Goal: Task Accomplishment & Management: Manage account settings

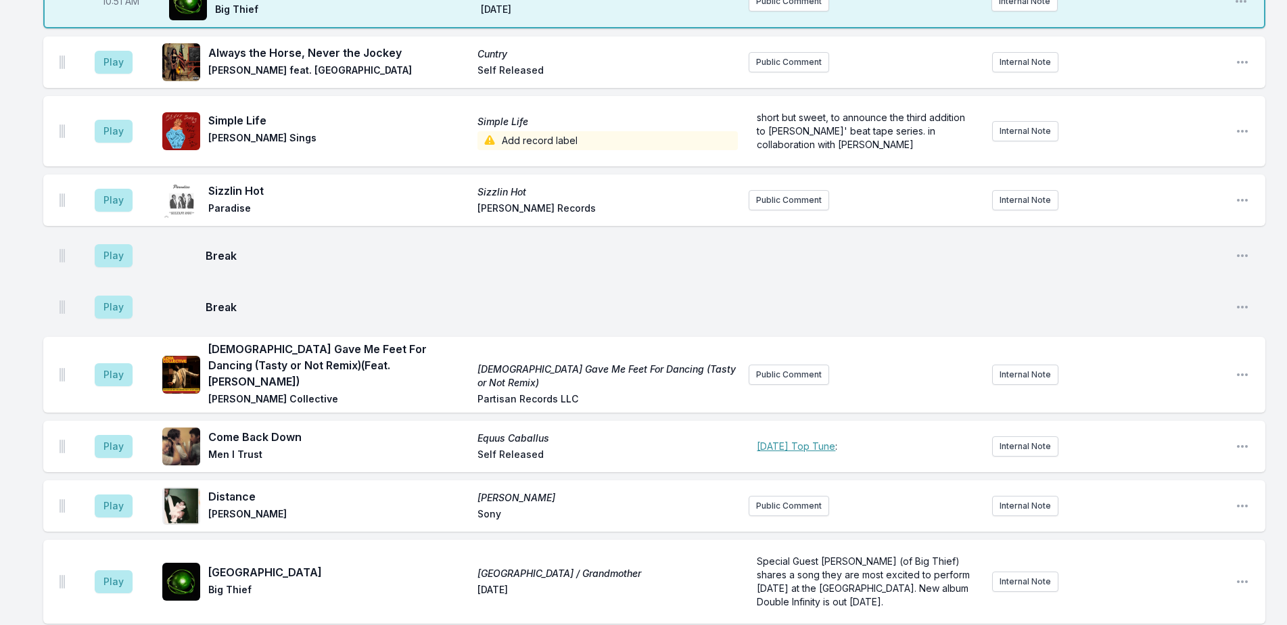
scroll to position [1858, 0]
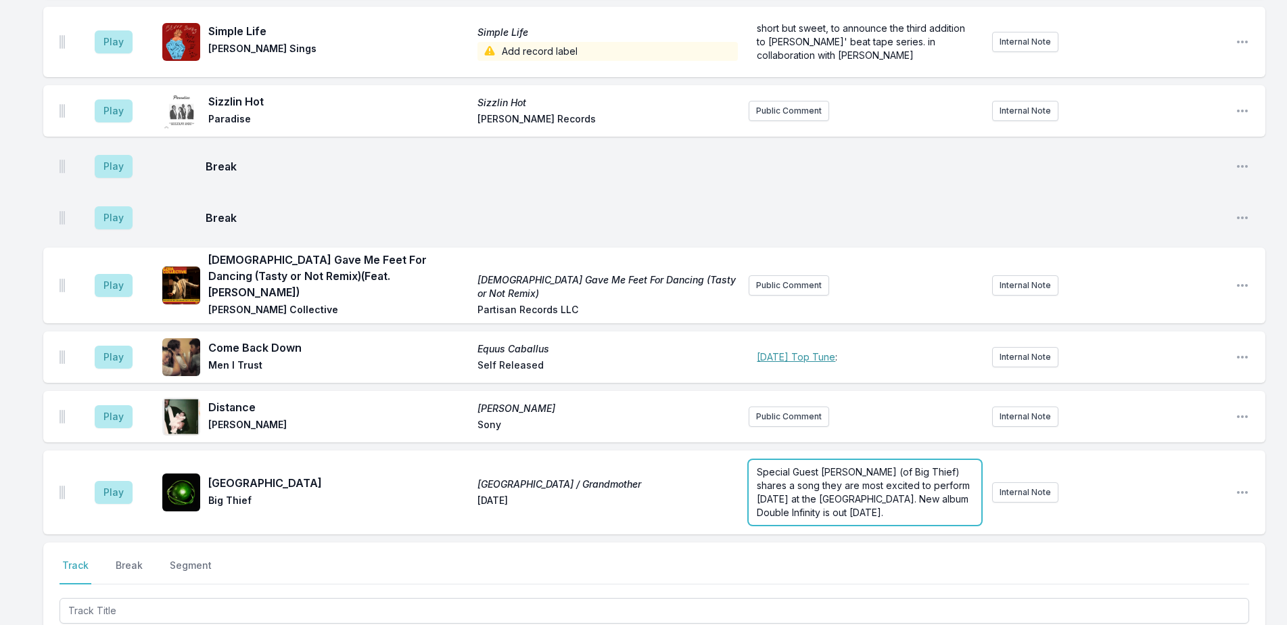
click at [875, 465] on p "Special Guest [PERSON_NAME] (of Big Thief) shares a song they are most excited …" at bounding box center [865, 492] width 216 height 54
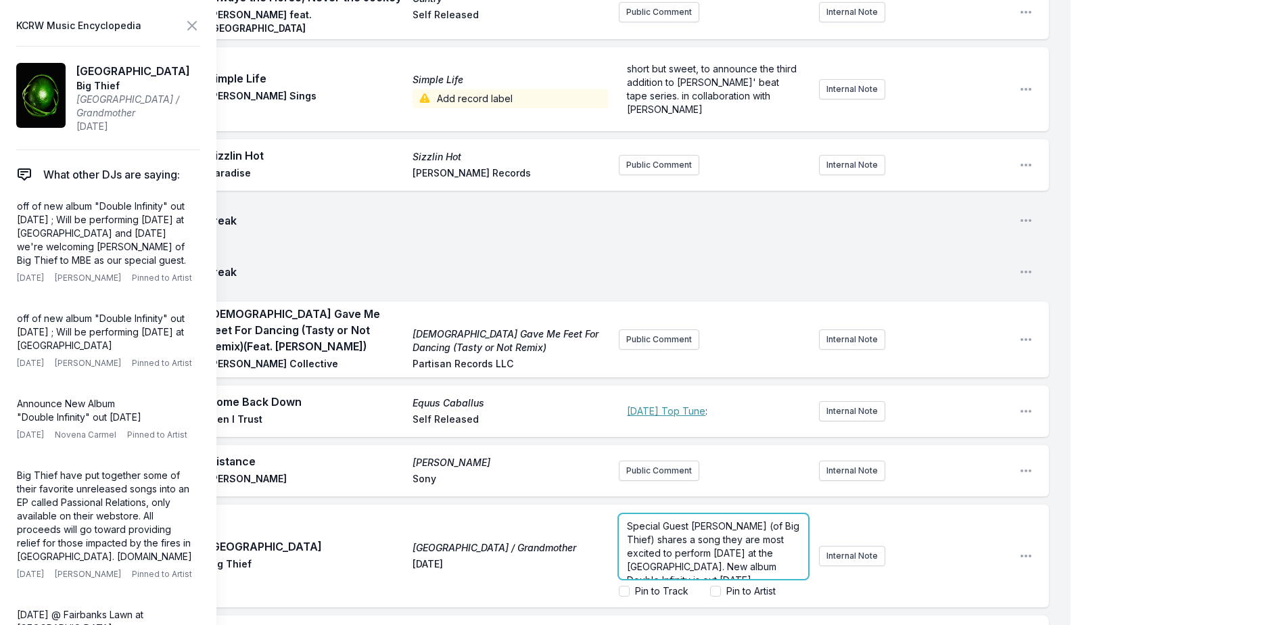
click at [688, 520] on span "Special Guest [PERSON_NAME] (of Big Thief) shares a song they are most excited …" at bounding box center [714, 553] width 175 height 66
copy span "Special Guest [PERSON_NAME] (of Big Thief) shares a song they are most excited …"
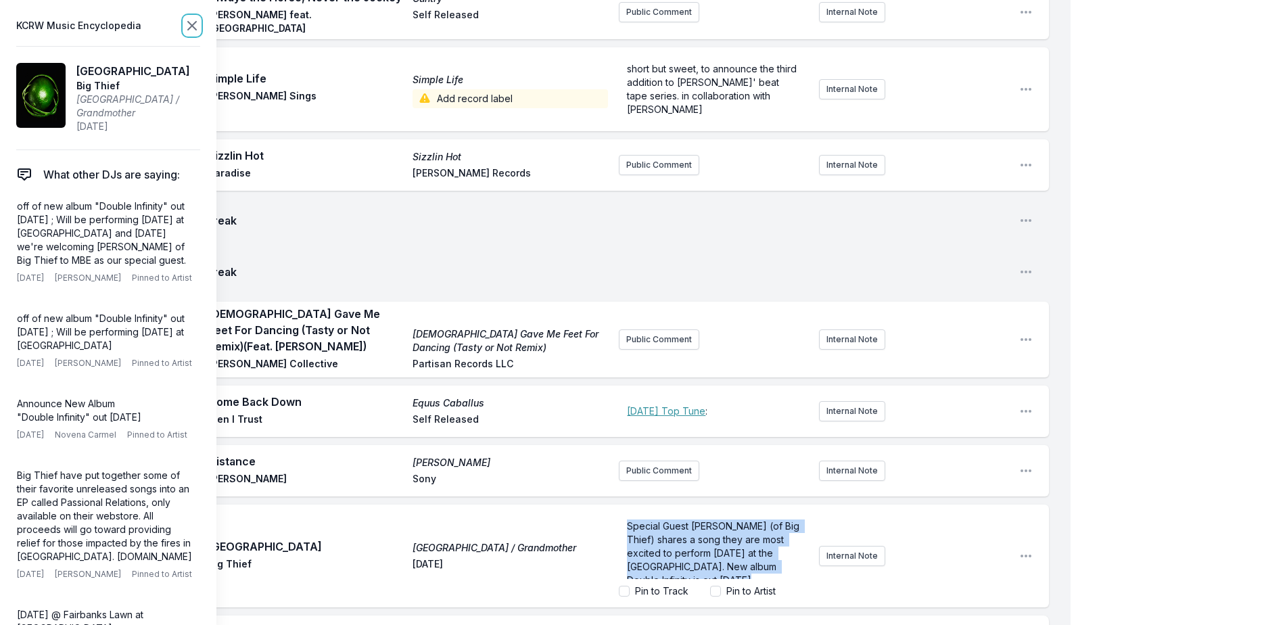
click at [193, 26] on icon at bounding box center [192, 26] width 8 height 8
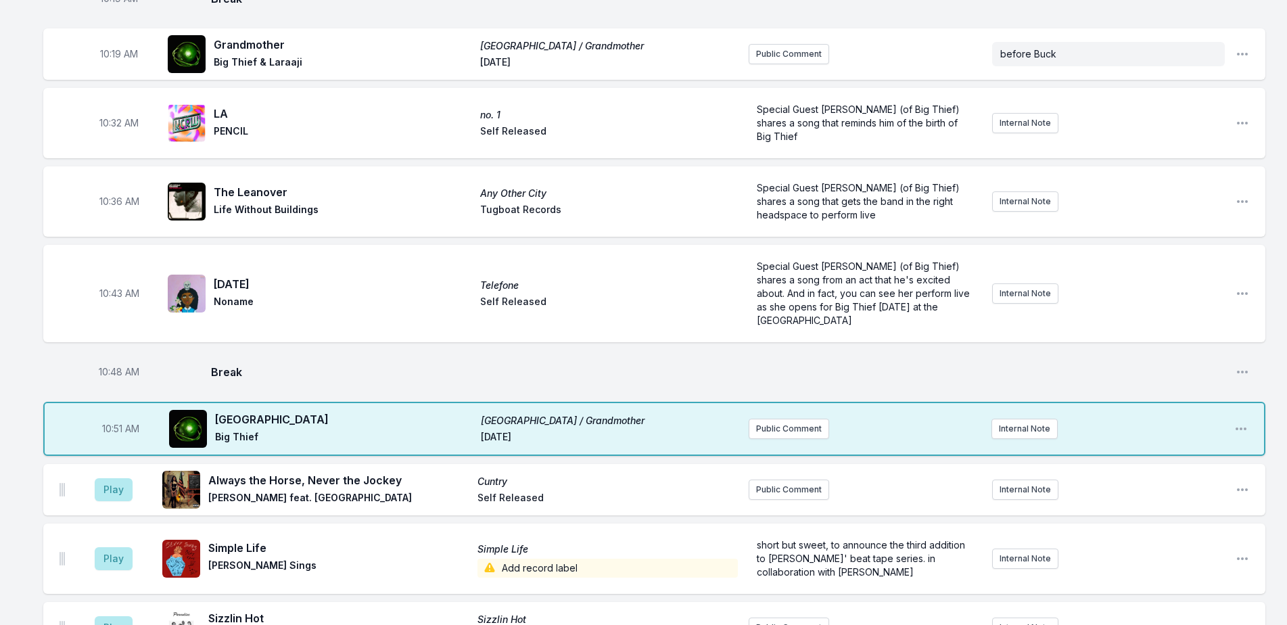
scroll to position [1398, 0]
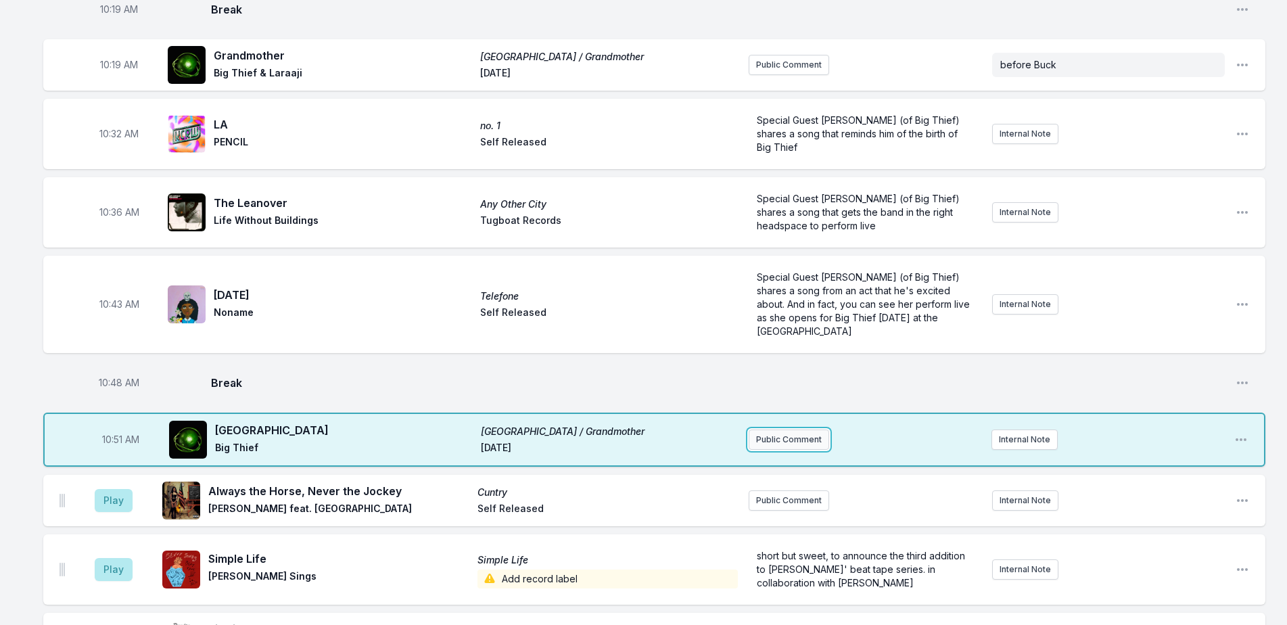
click at [785, 430] on button "Public Comment" at bounding box center [789, 440] width 81 height 20
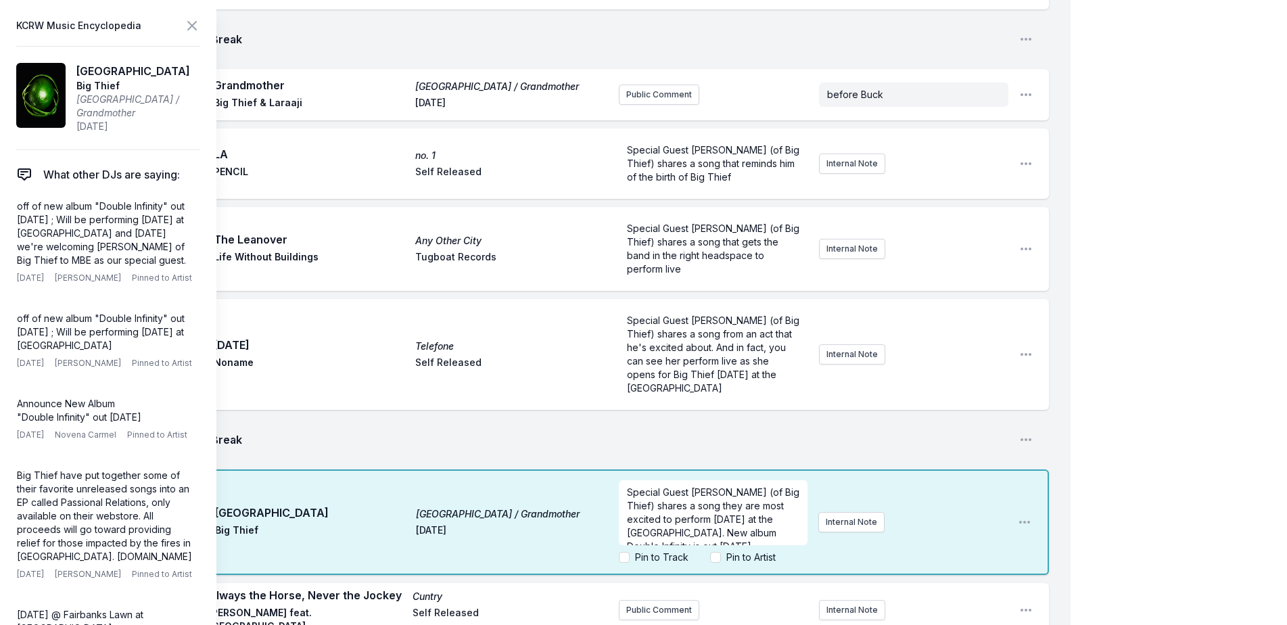
scroll to position [14, 0]
click at [1145, 194] on div "My Playlist KCRW Playlist Directory Reports NN NC User Guide Report Bug Sign ou…" at bounding box center [643, 79] width 1287 height 2954
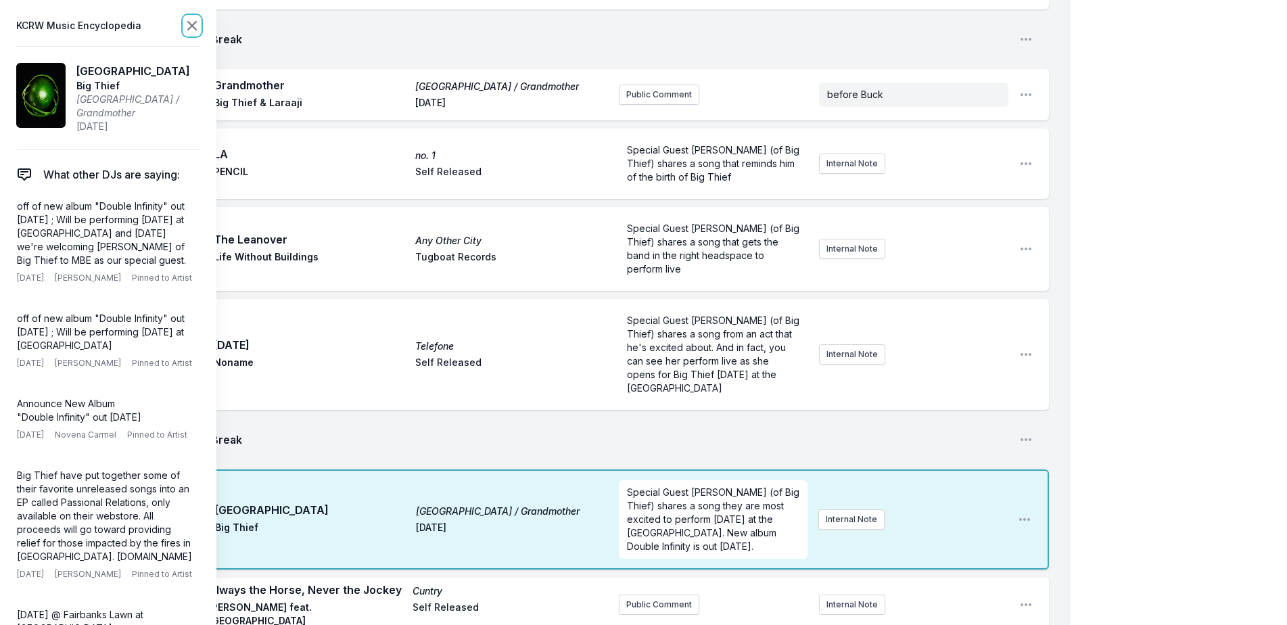
click at [192, 23] on icon at bounding box center [192, 26] width 16 height 16
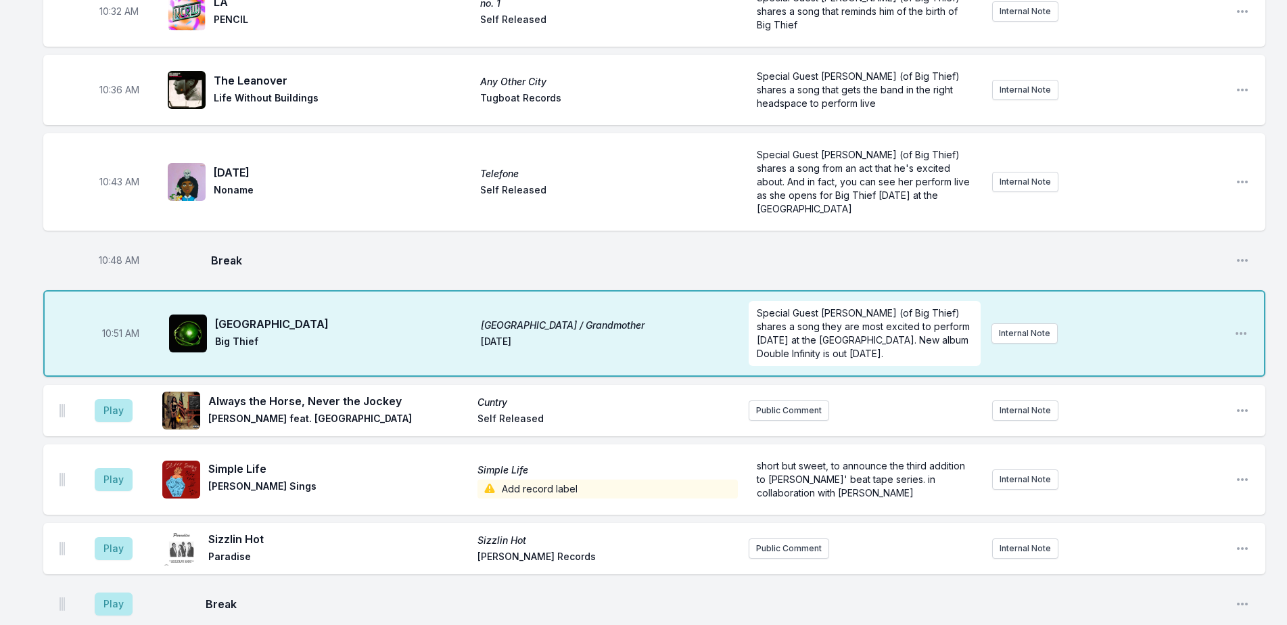
scroll to position [1533, 0]
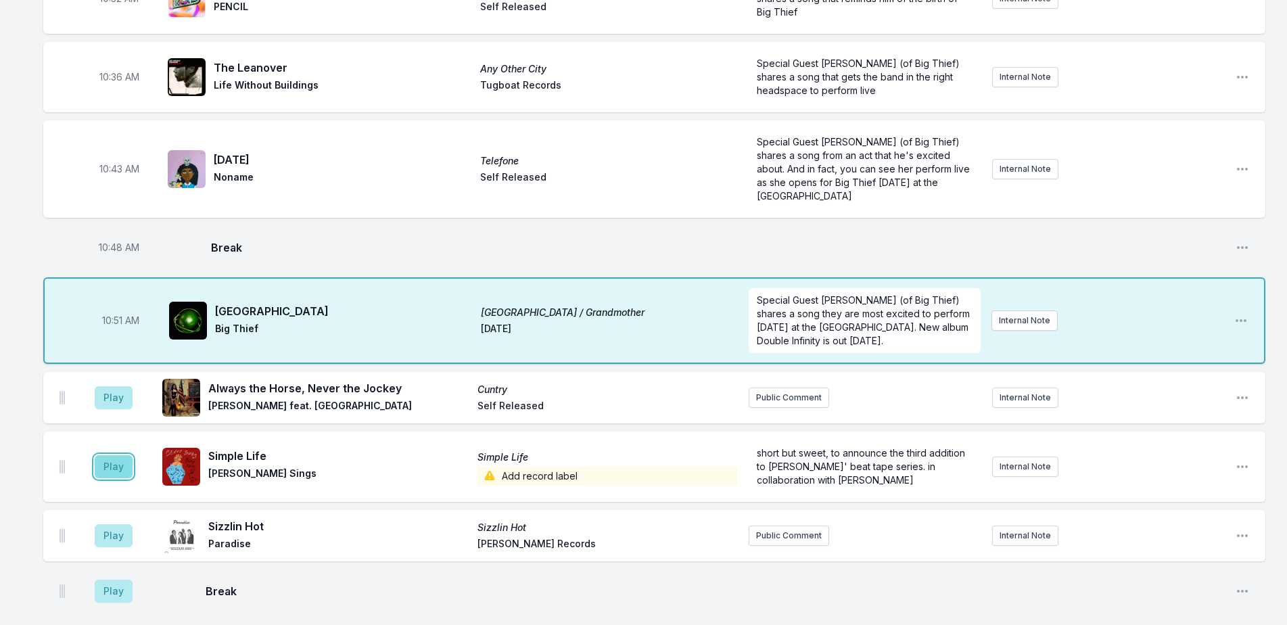
click at [119, 455] on button "Play" at bounding box center [114, 466] width 38 height 23
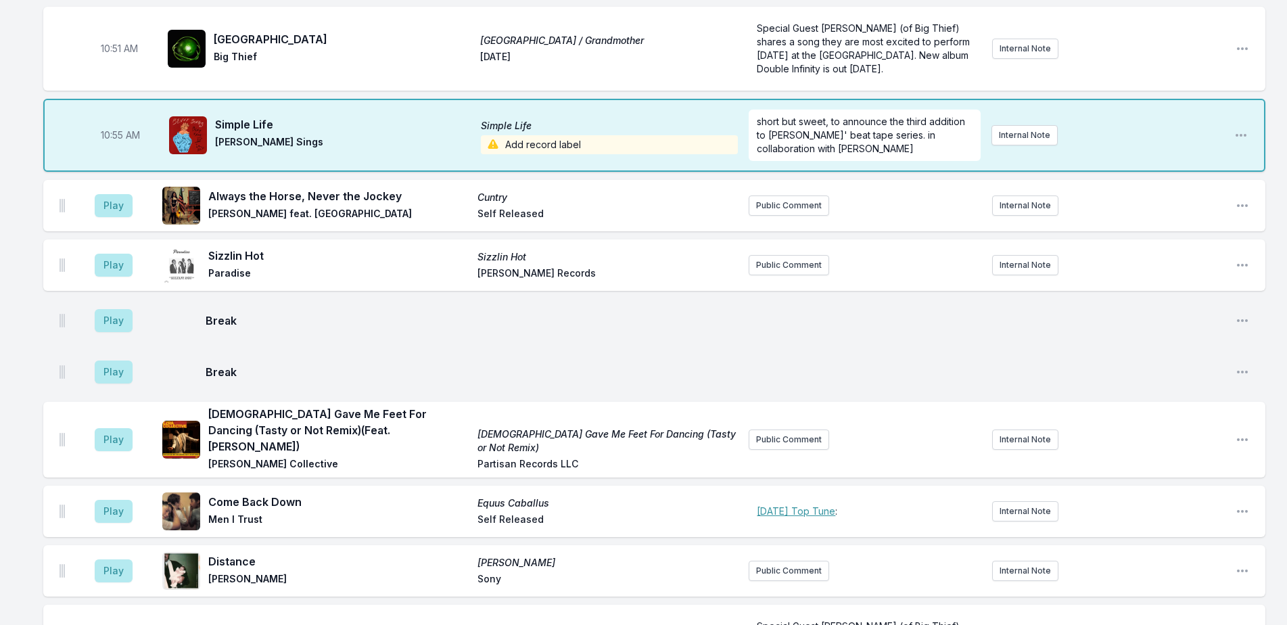
scroll to position [2074, 0]
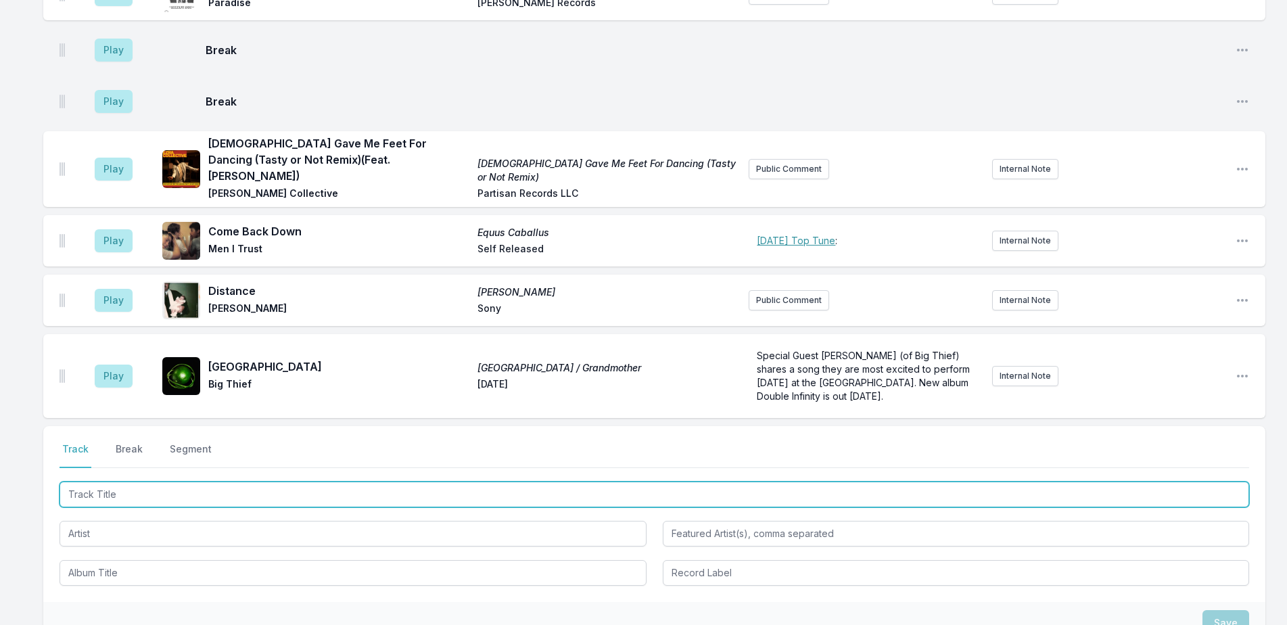
click at [392, 482] on input "Track Title" at bounding box center [655, 495] width 1190 height 26
type input "o"
type input "Moments"
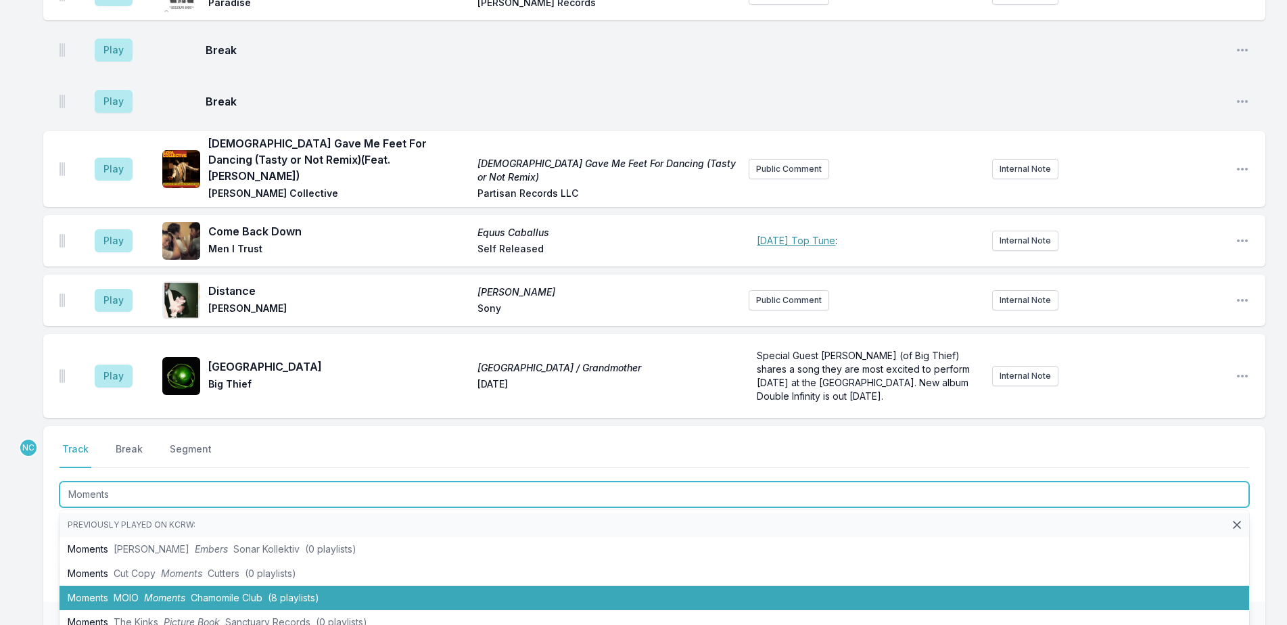
click at [235, 592] on span "Chamomile Club" at bounding box center [227, 598] width 72 height 12
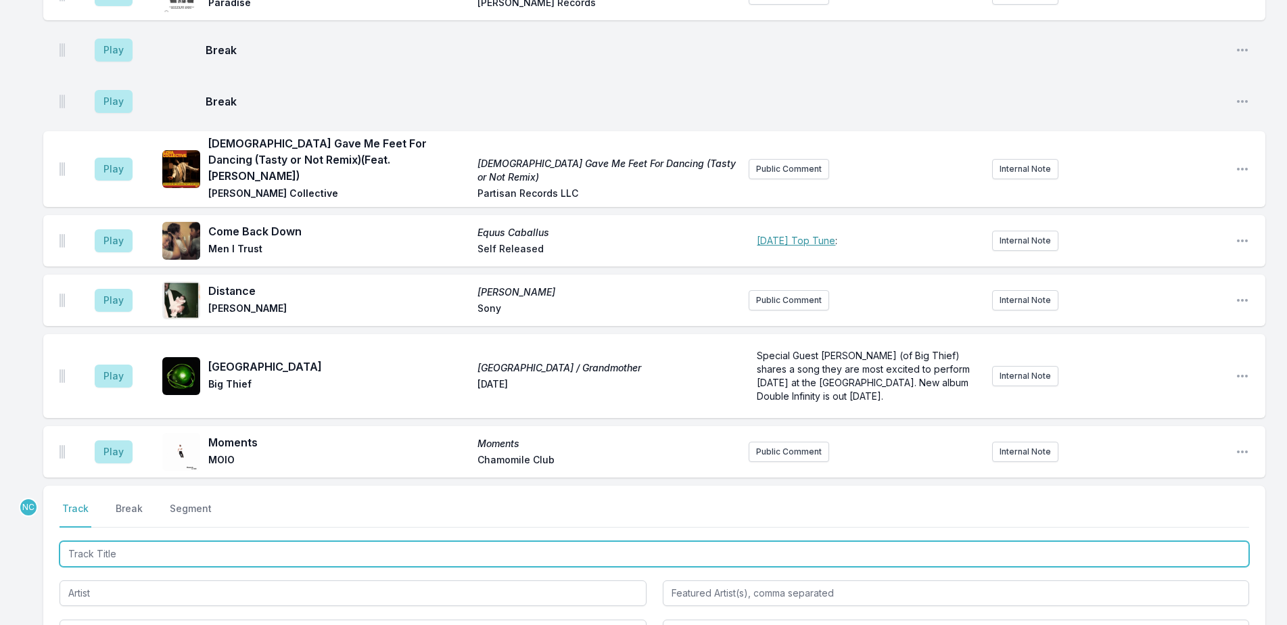
scroll to position [2134, 0]
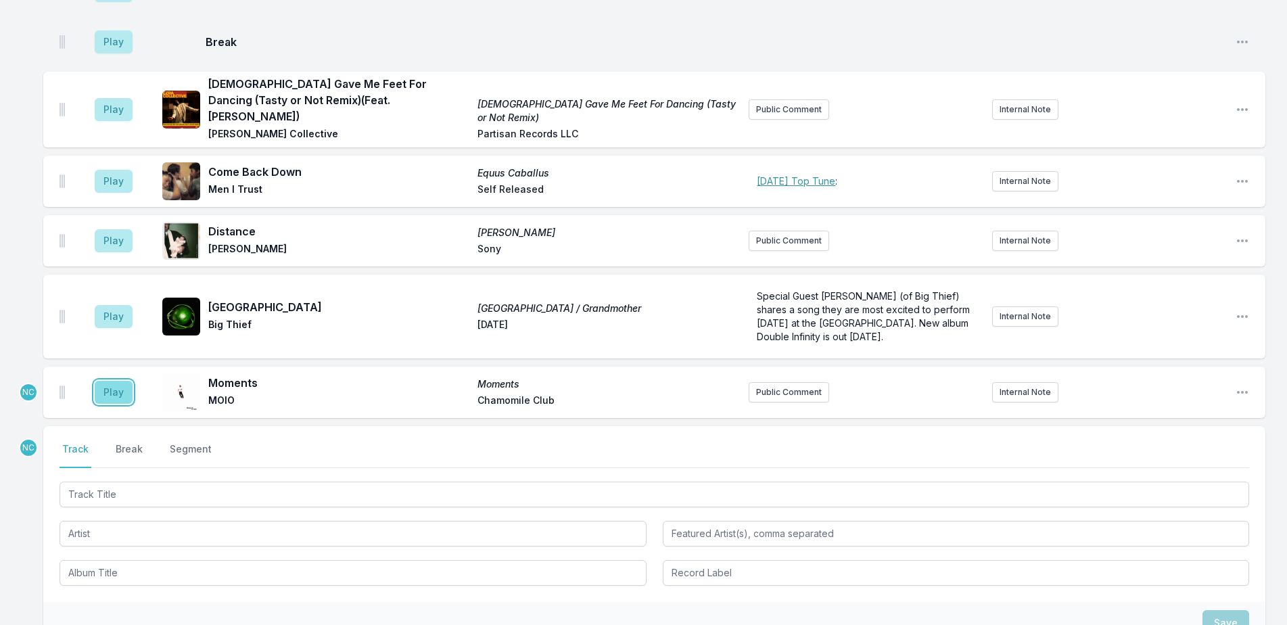
click at [100, 381] on button "Play" at bounding box center [114, 392] width 38 height 23
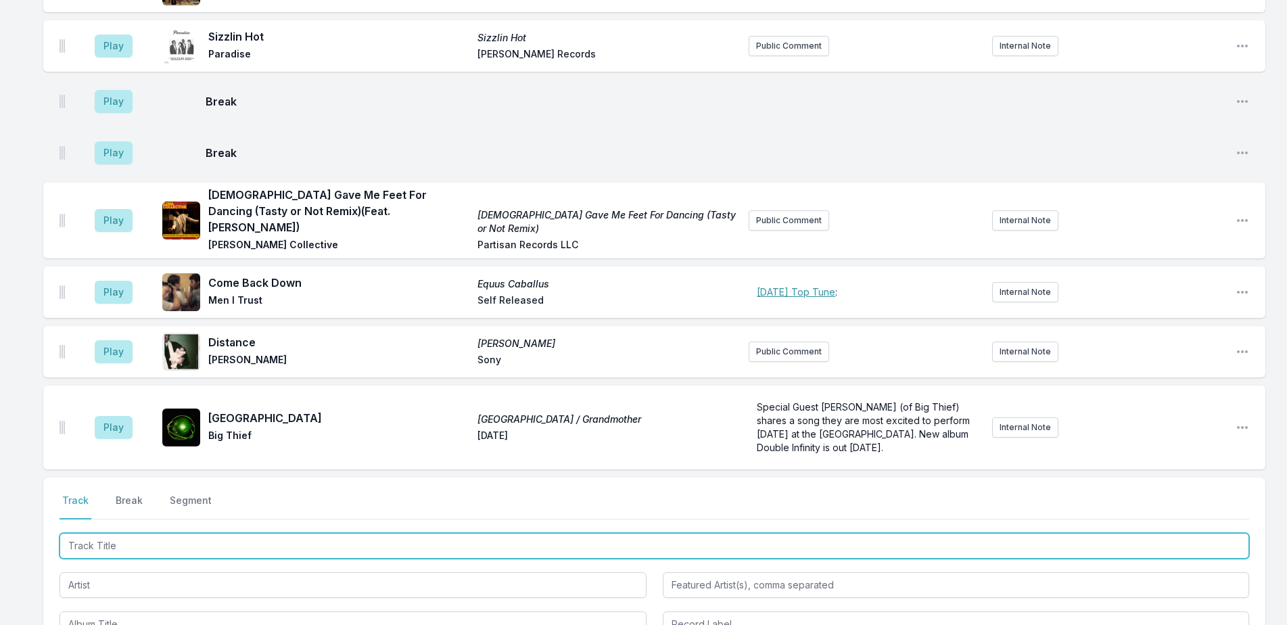
drag, startPoint x: 251, startPoint y: 463, endPoint x: 367, endPoint y: 419, distance: 123.8
click at [253, 533] on input "Track Title" at bounding box center [655, 546] width 1190 height 26
type input "T"
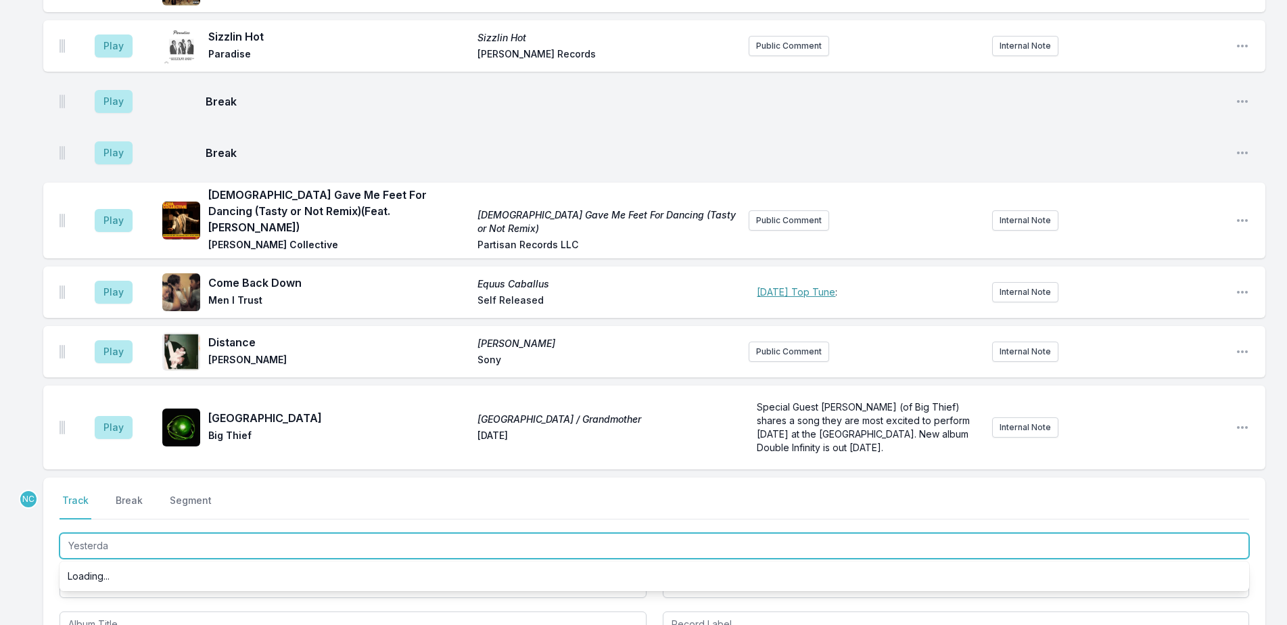
type input "[DATE]"
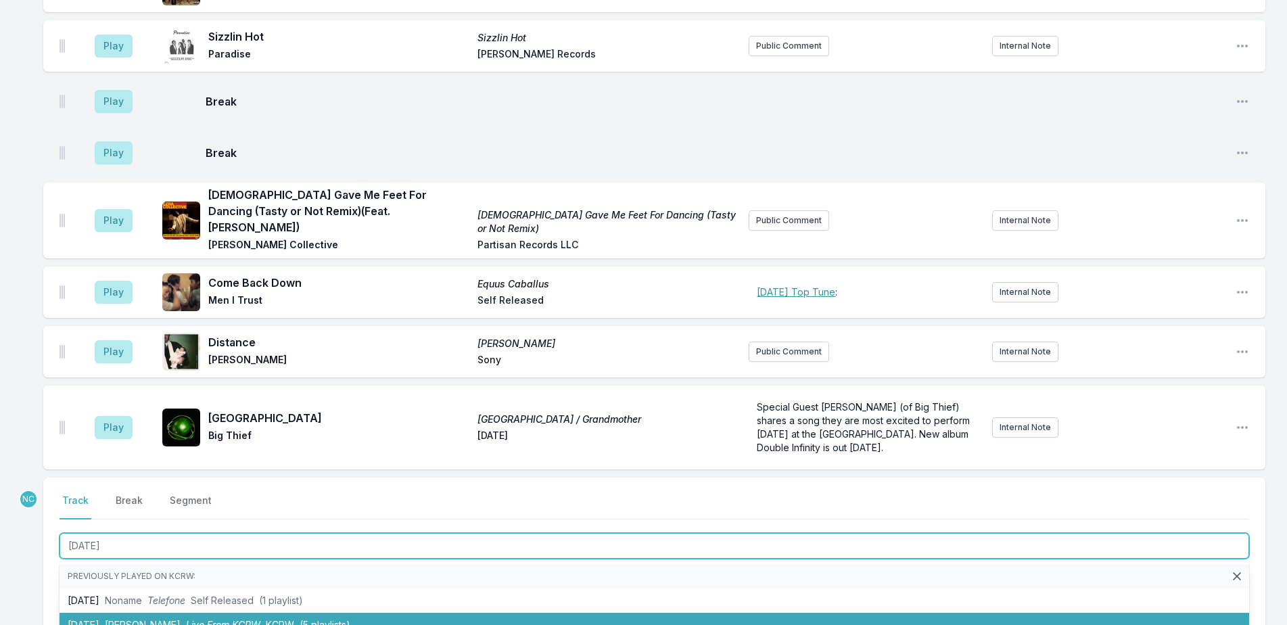
click at [305, 619] on span "(5 playlists)" at bounding box center [325, 625] width 51 height 12
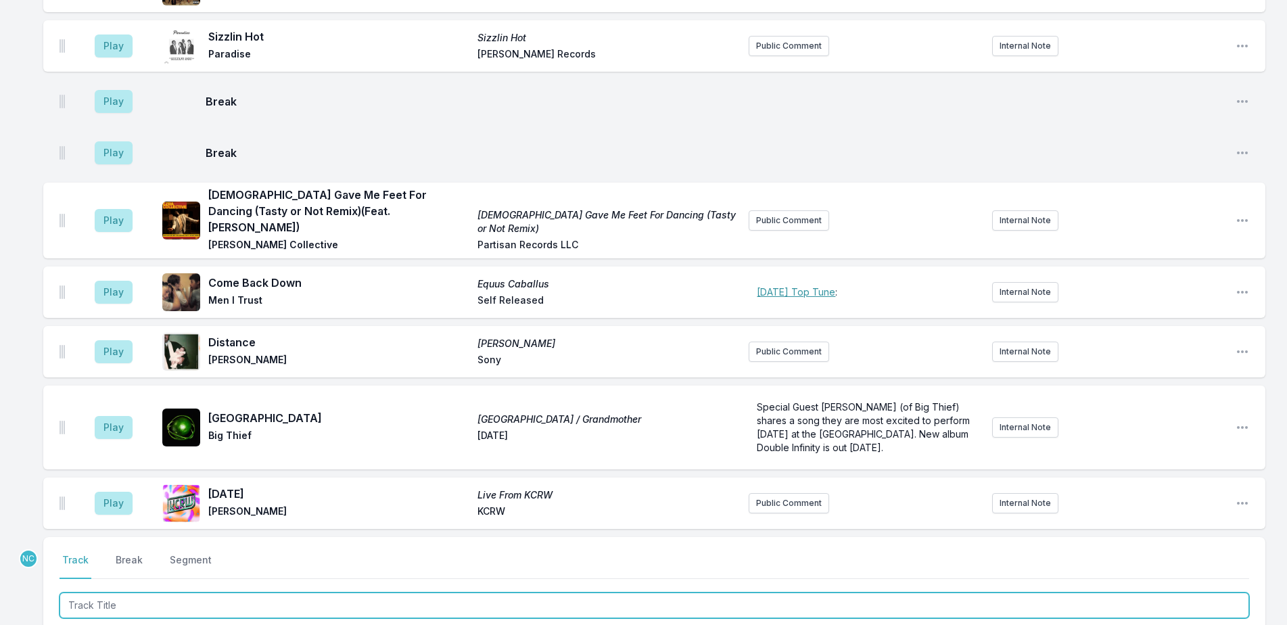
scroll to position [2193, 0]
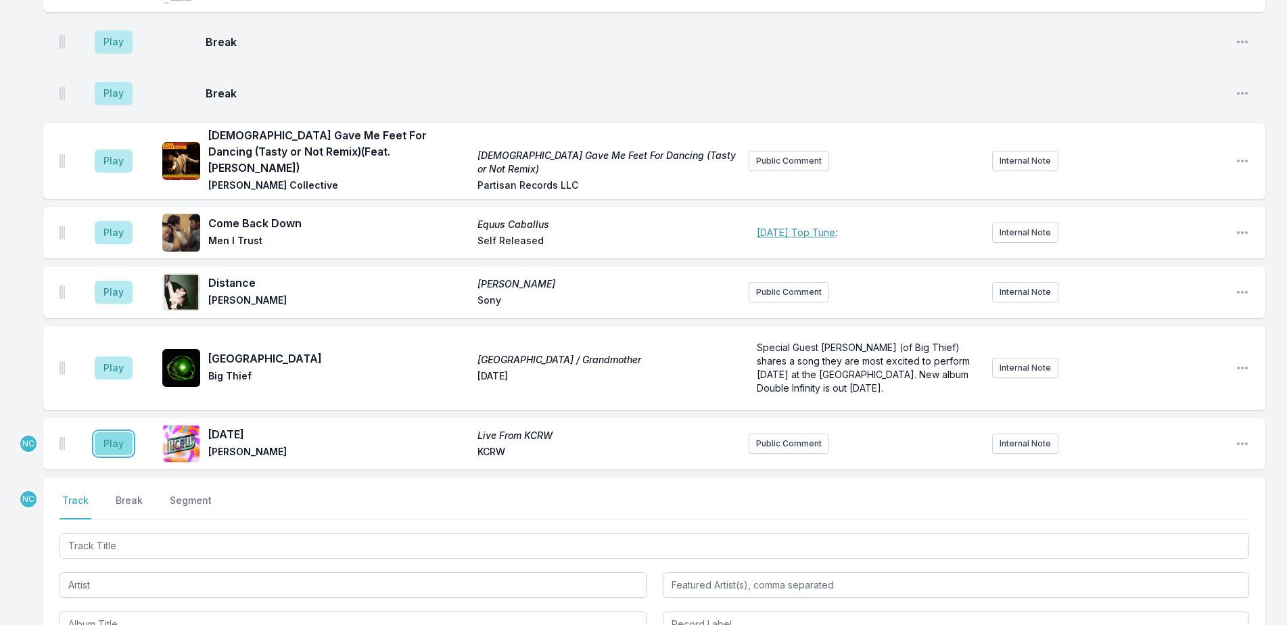
click at [112, 432] on button "Play" at bounding box center [114, 443] width 38 height 23
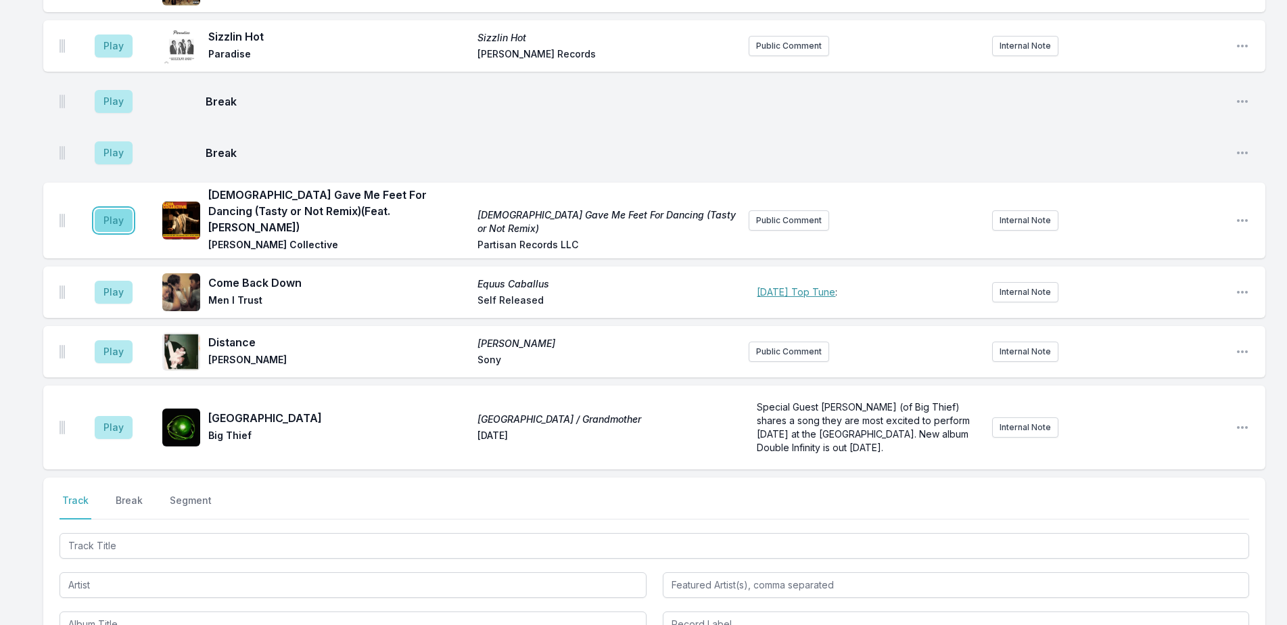
click at [121, 209] on button "Play" at bounding box center [114, 220] width 38 height 23
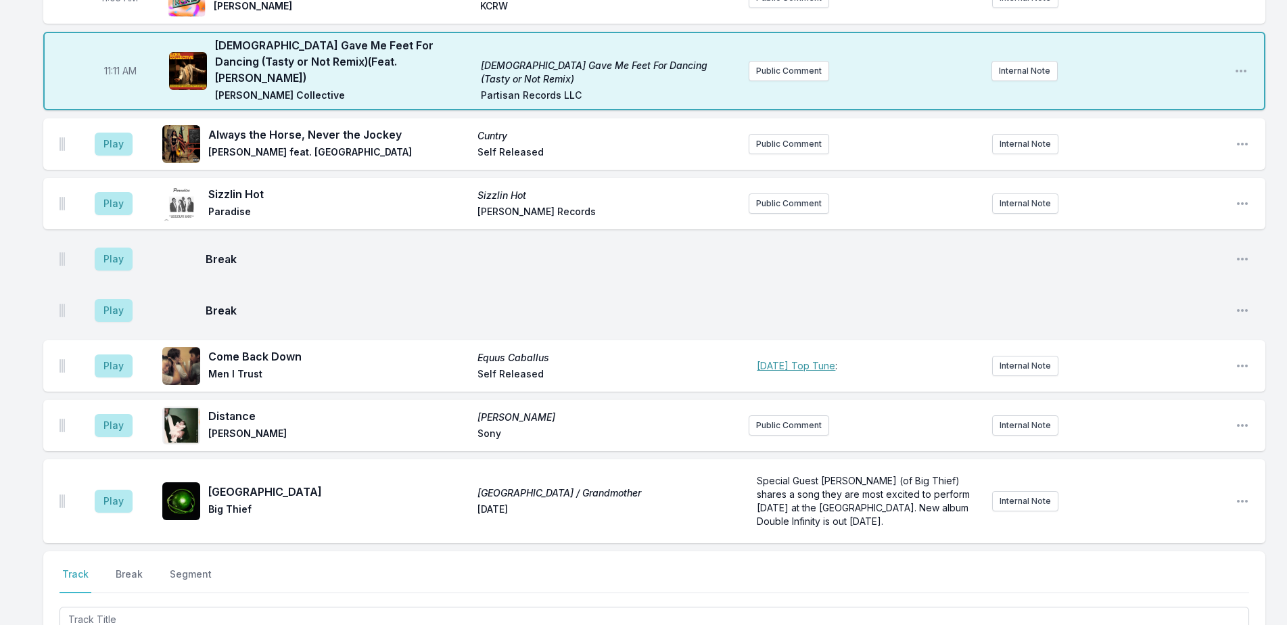
scroll to position [2310, 0]
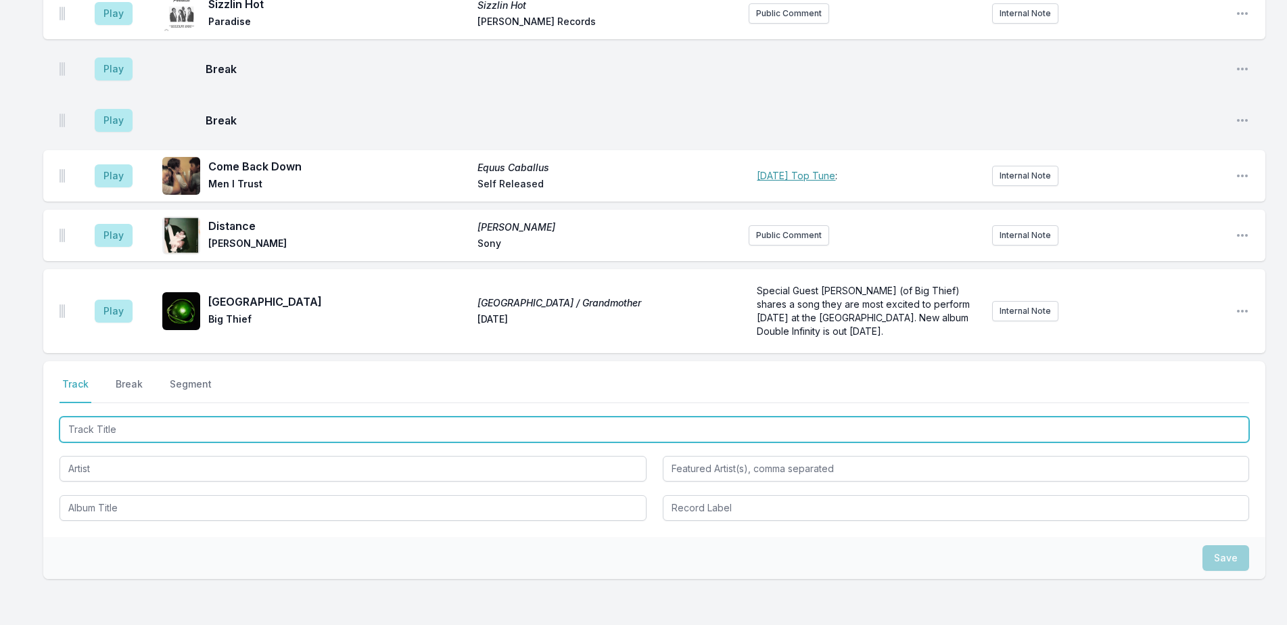
click at [513, 417] on input "Track Title" at bounding box center [655, 430] width 1190 height 26
type input "Queenless King"
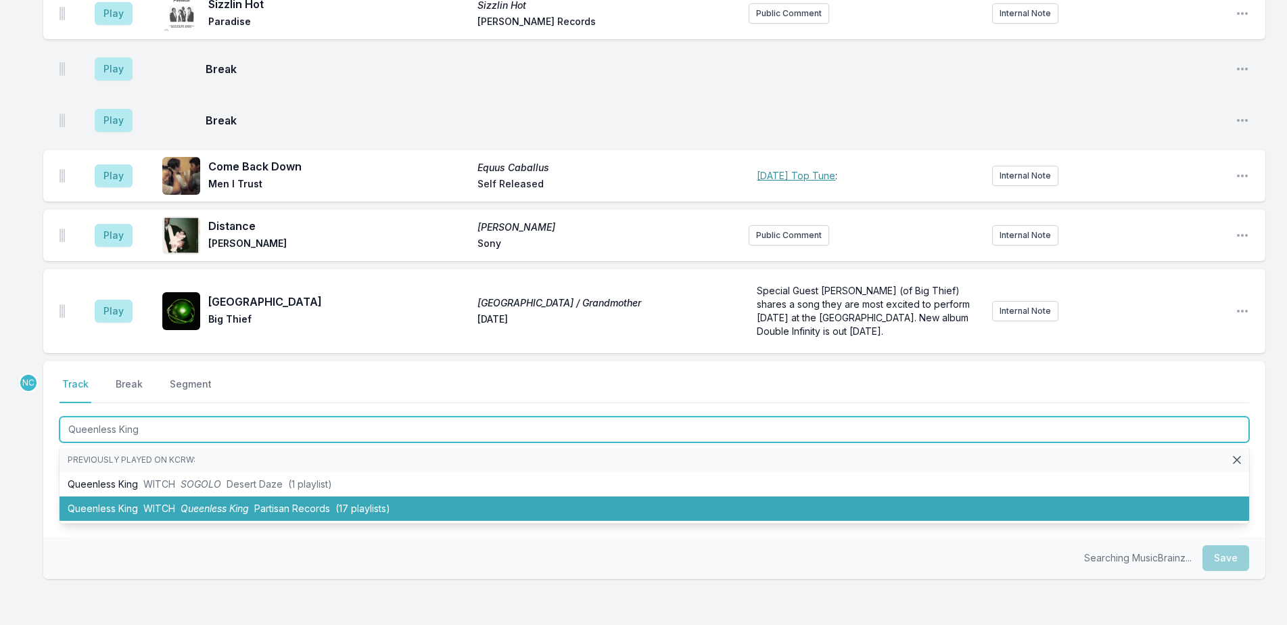
click at [359, 503] on span "(17 playlists)" at bounding box center [363, 509] width 55 height 12
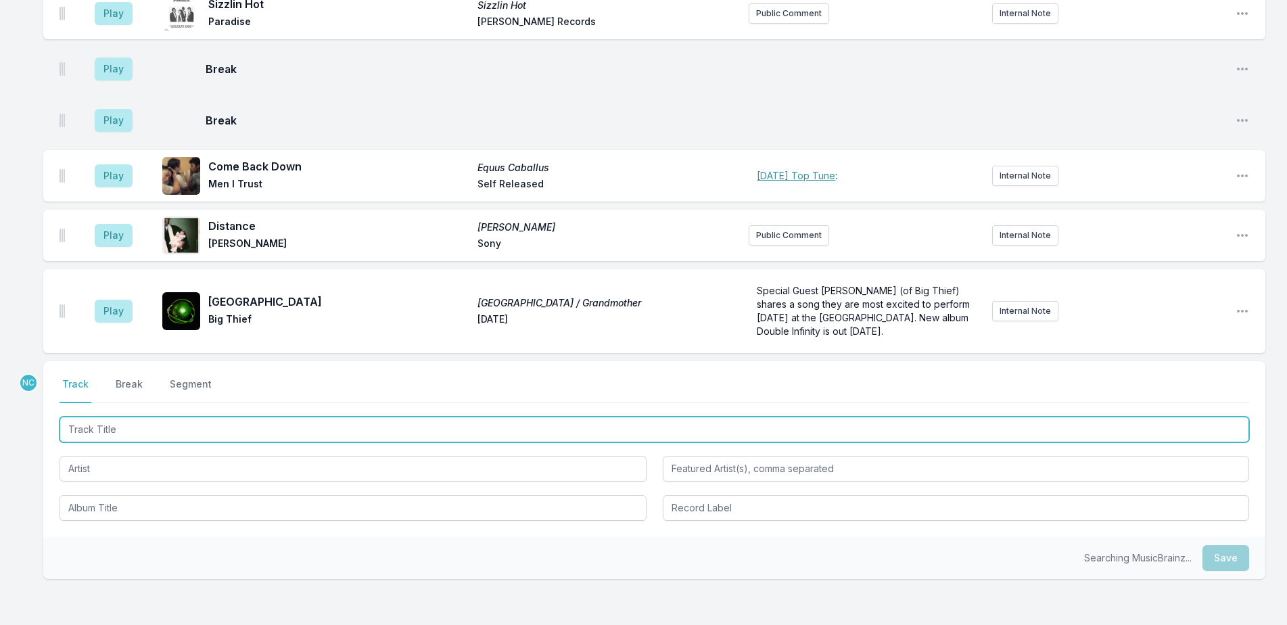
scroll to position [2369, 0]
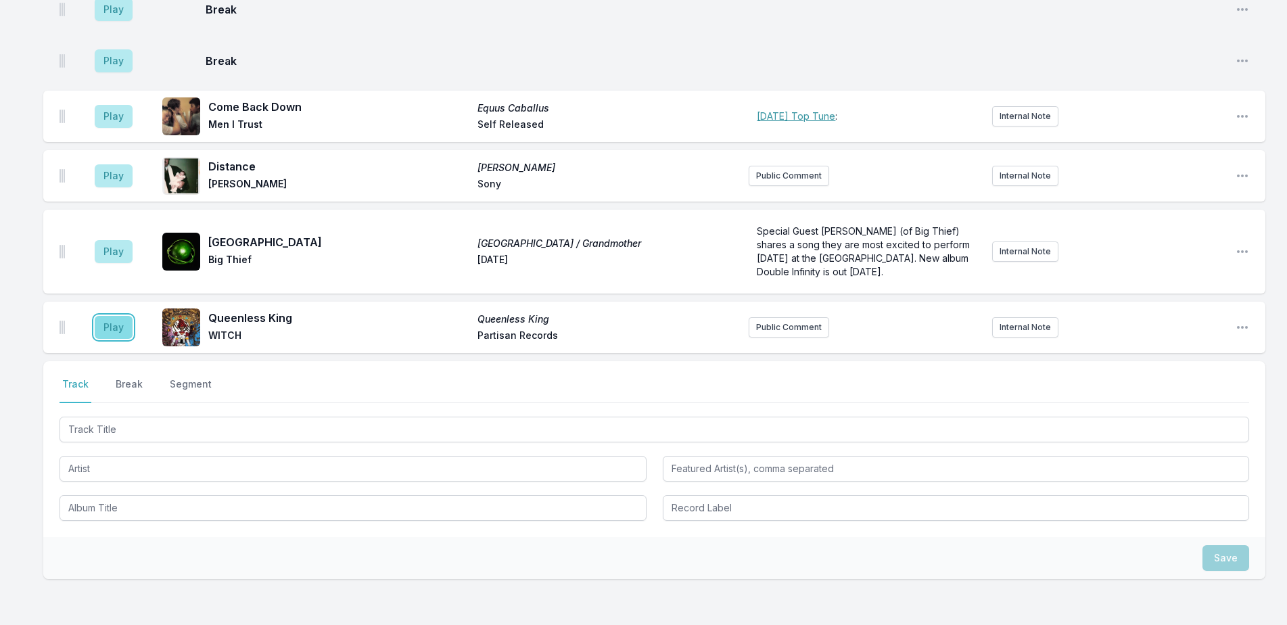
click at [116, 316] on button "Play" at bounding box center [114, 327] width 38 height 23
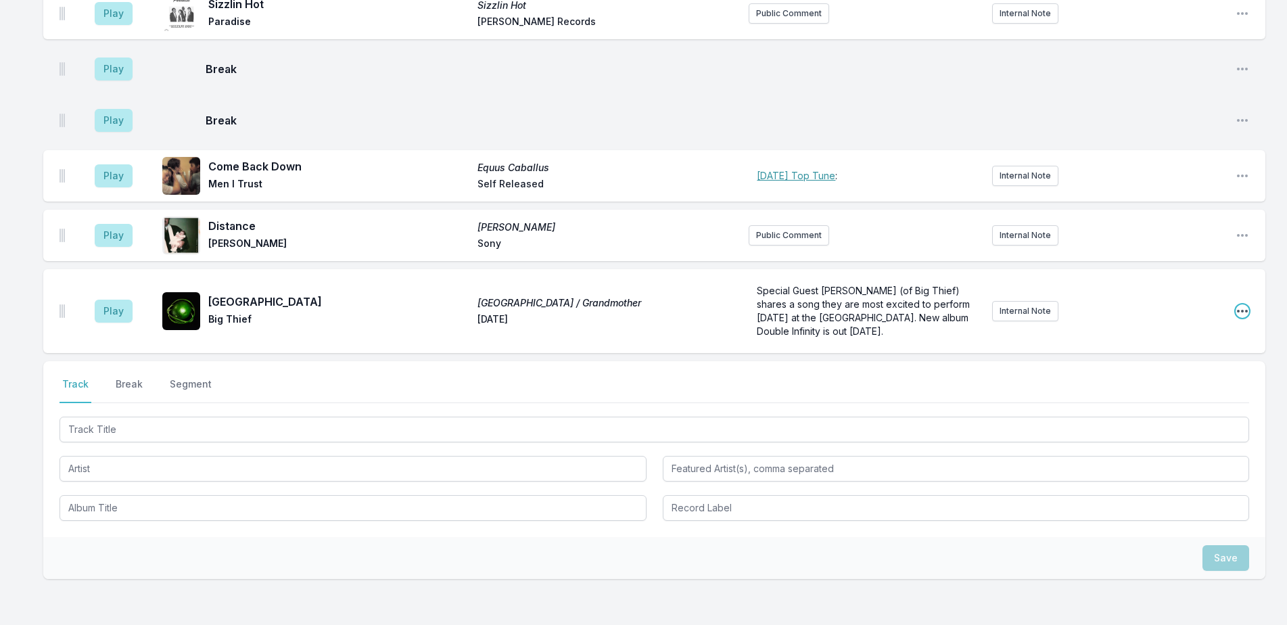
click at [1243, 304] on icon "Open playlist item options" at bounding box center [1243, 311] width 14 height 14
click at [1203, 375] on button "Delete Entry" at bounding box center [1174, 387] width 152 height 24
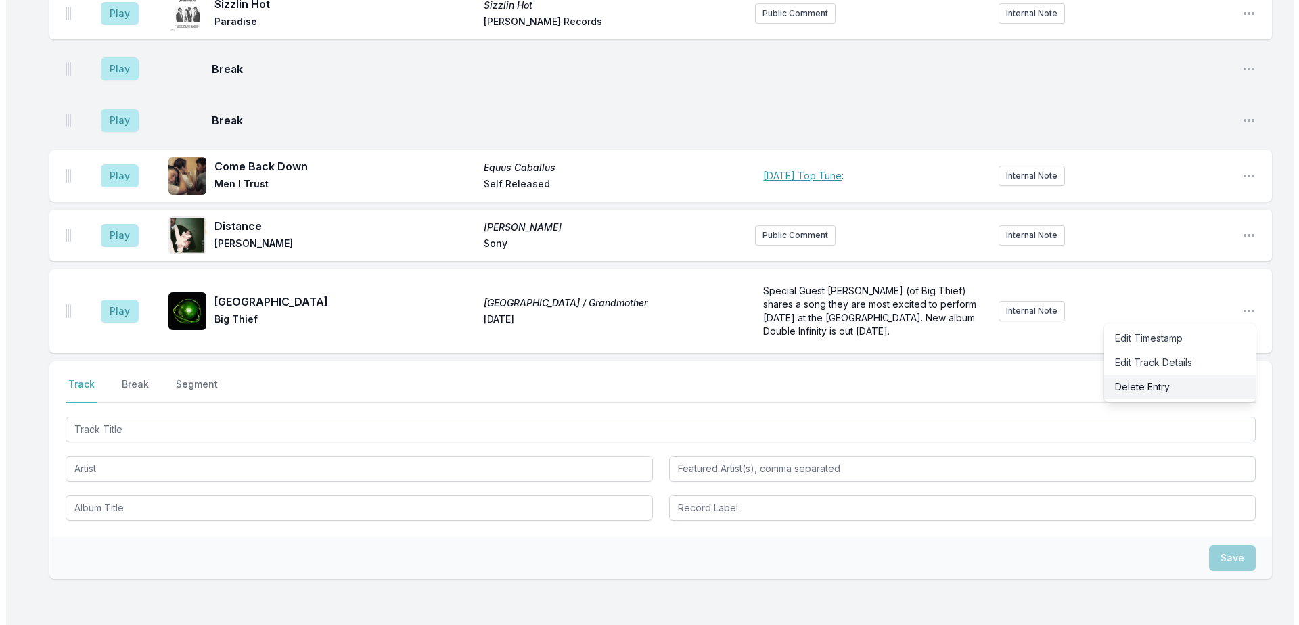
scroll to position [2342, 0]
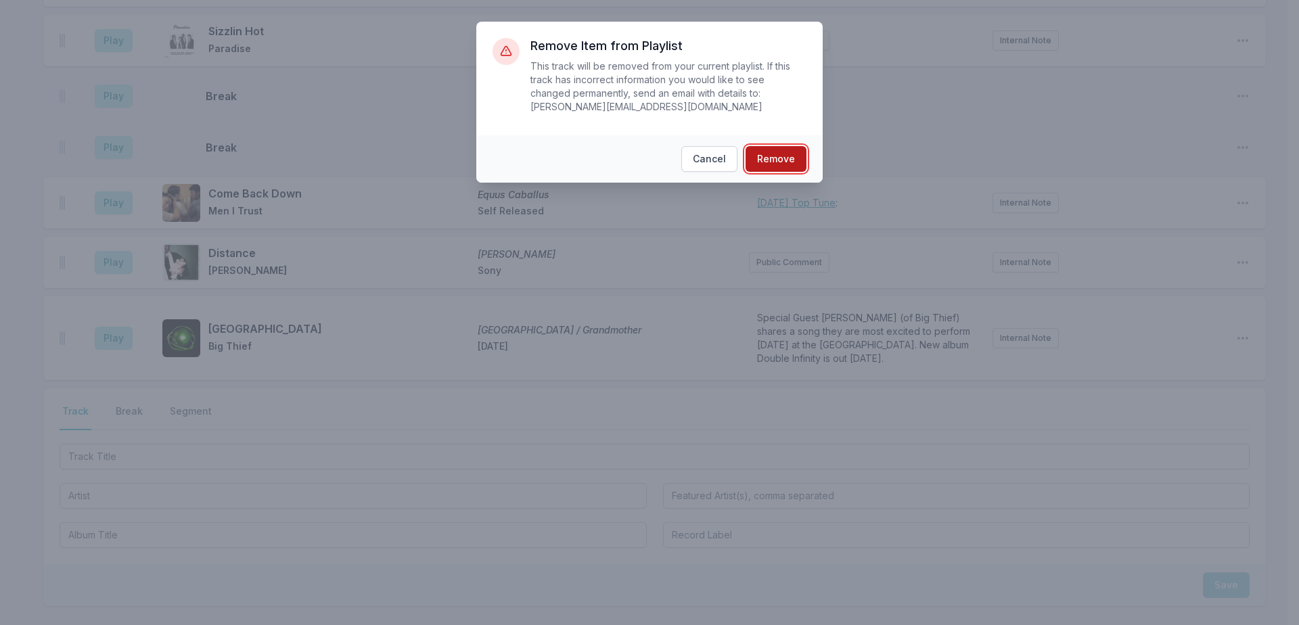
click at [770, 146] on button "Remove" at bounding box center [776, 159] width 61 height 26
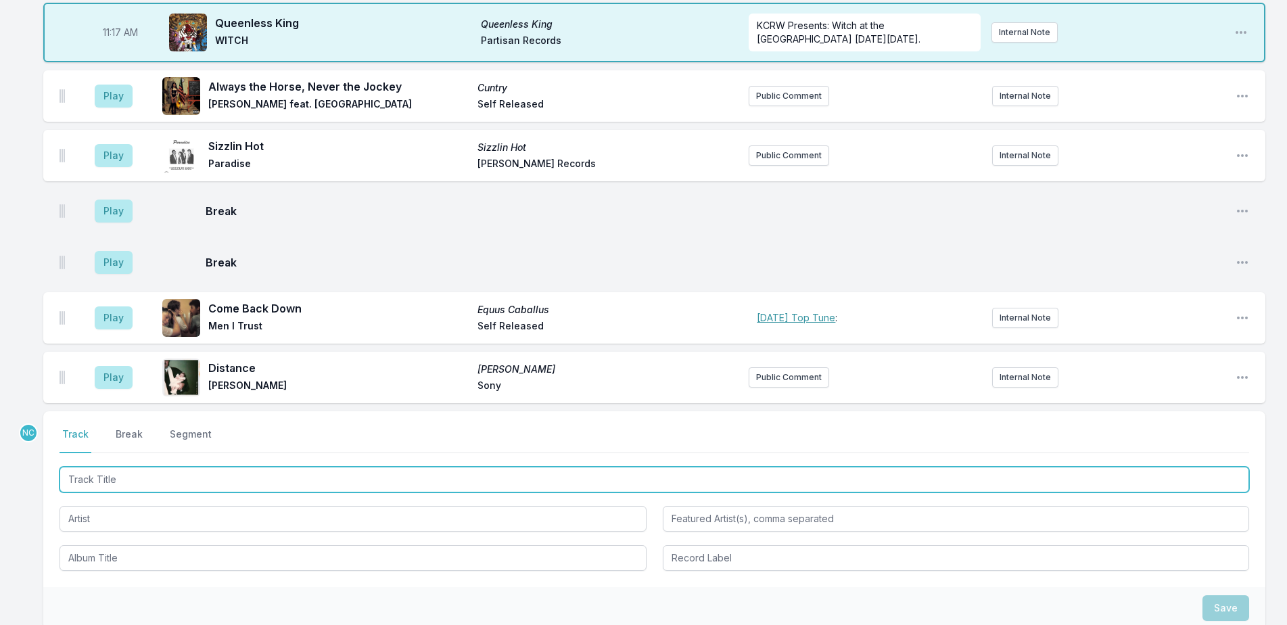
scroll to position [2283, 0]
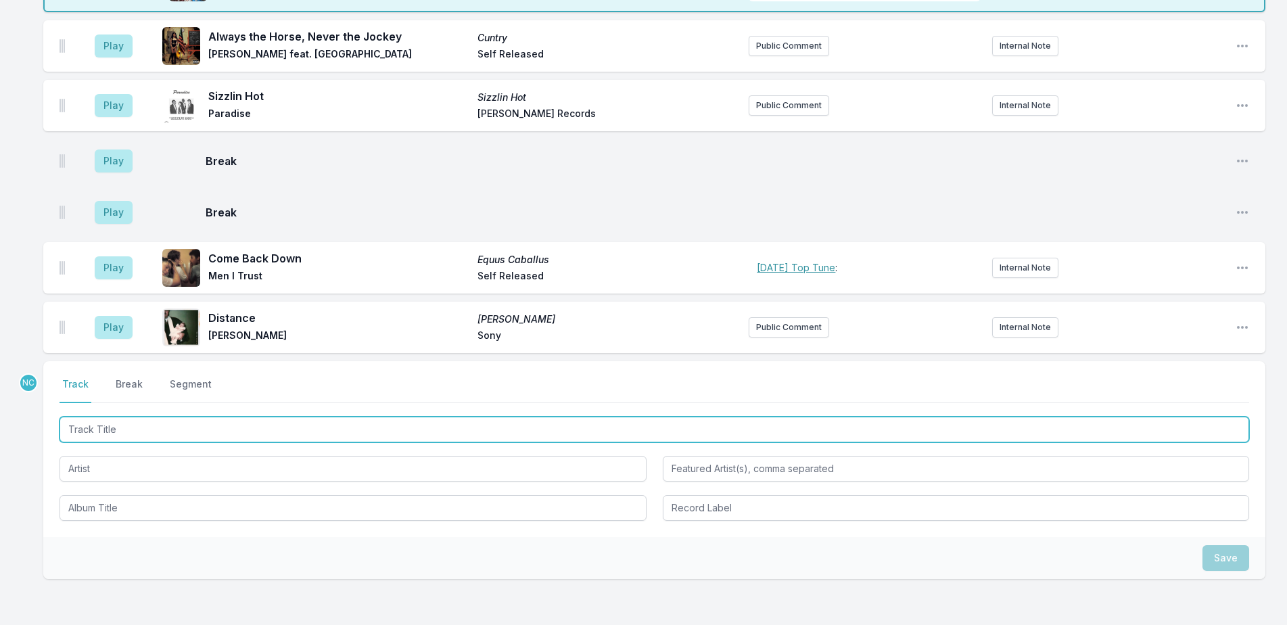
click at [210, 417] on input "Track Title" at bounding box center [655, 430] width 1190 height 26
type input "There's Much Love in the World"
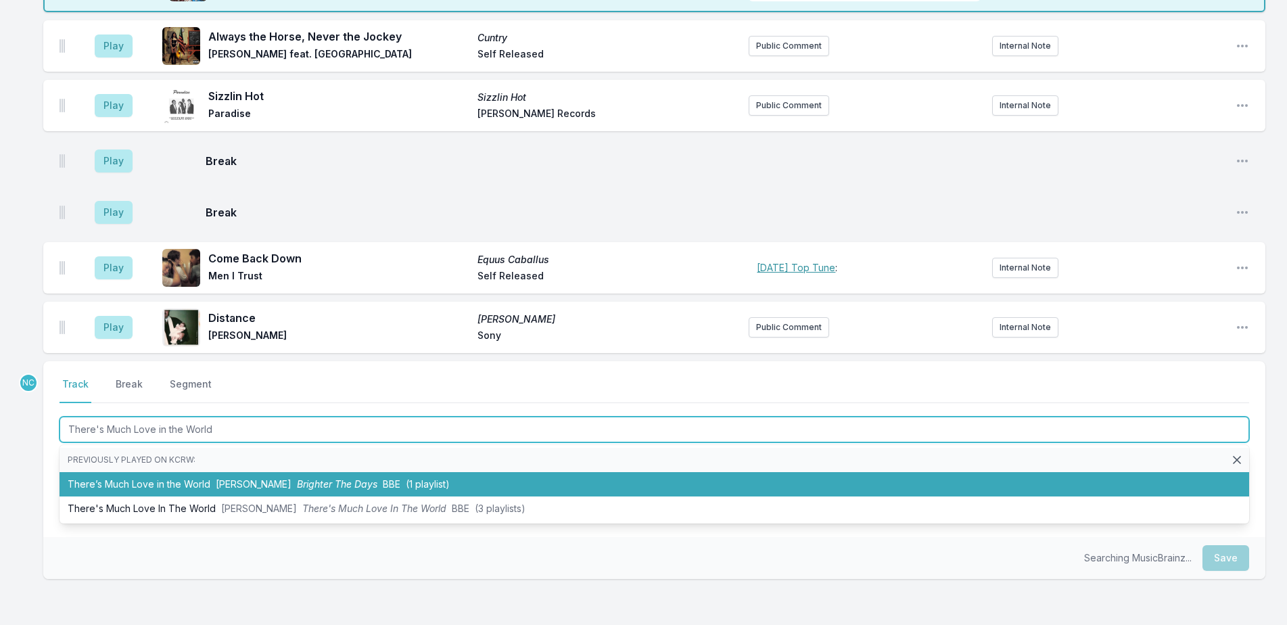
click at [568, 472] on li "There’s Much Love in the World [PERSON_NAME] The Days BBE (1 playlist)" at bounding box center [655, 484] width 1190 height 24
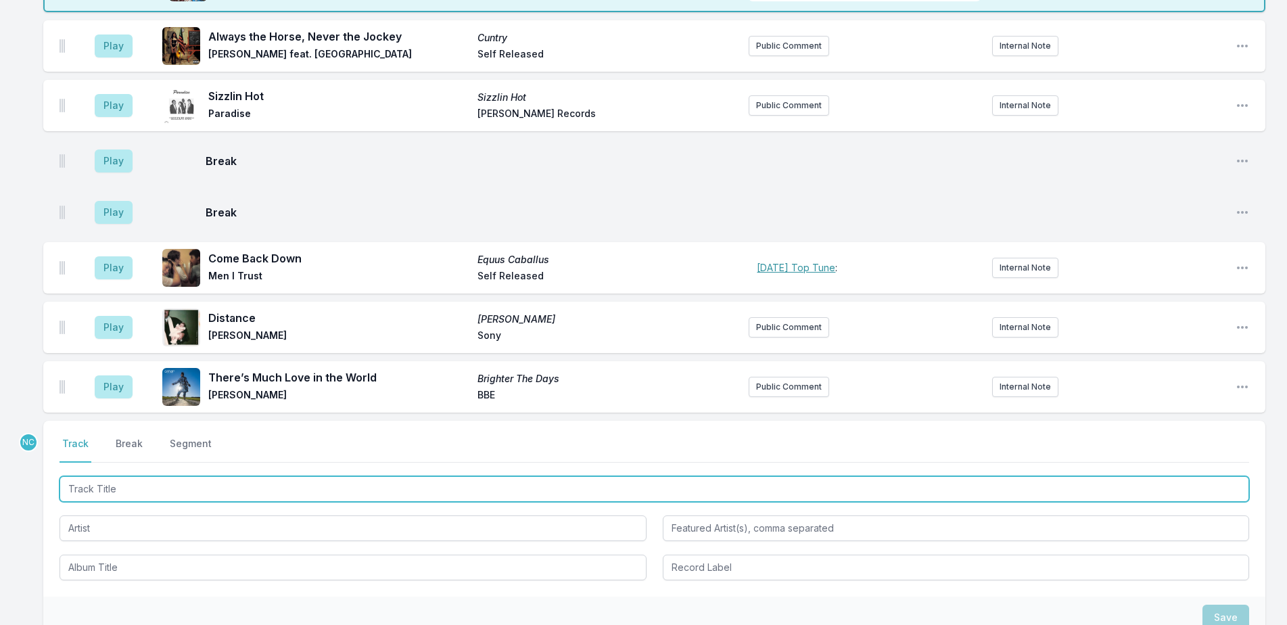
scroll to position [2342, 0]
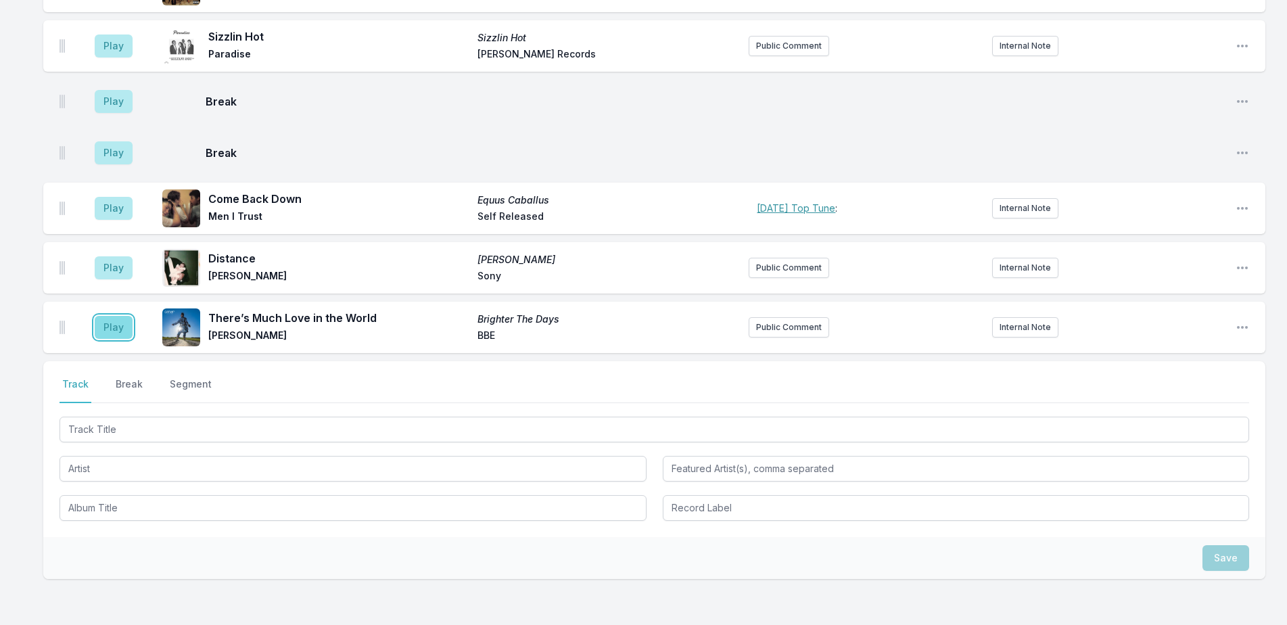
click at [127, 316] on button "Play" at bounding box center [114, 327] width 38 height 23
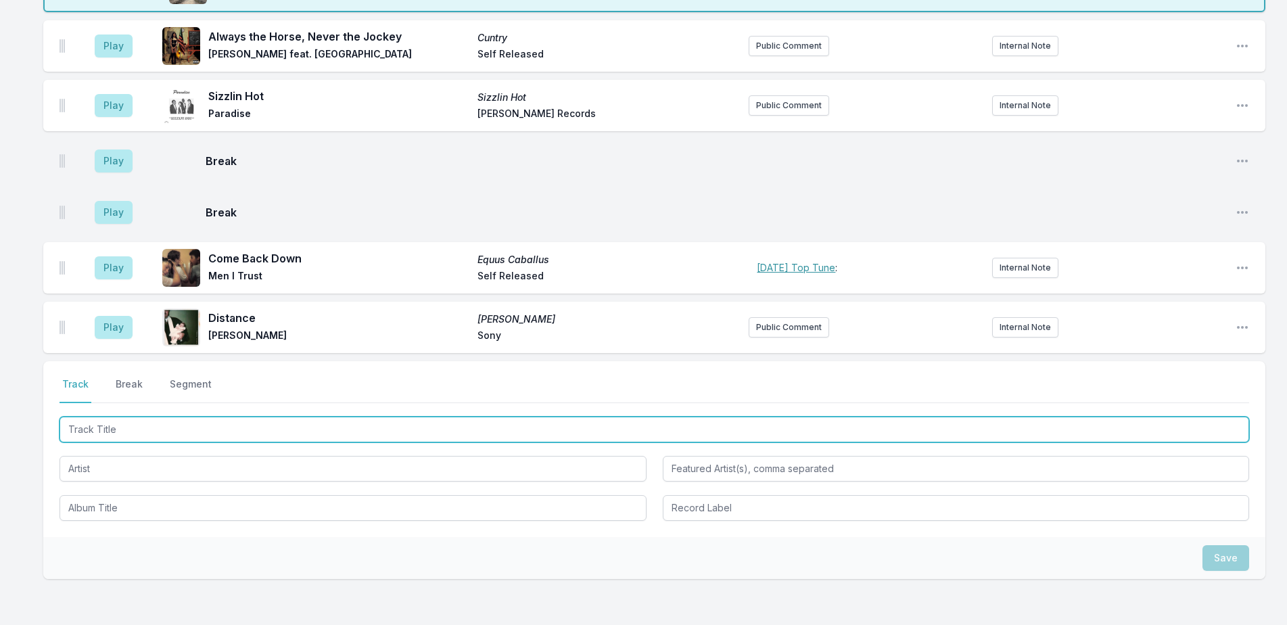
click at [345, 417] on input "Track Title" at bounding box center [655, 430] width 1190 height 26
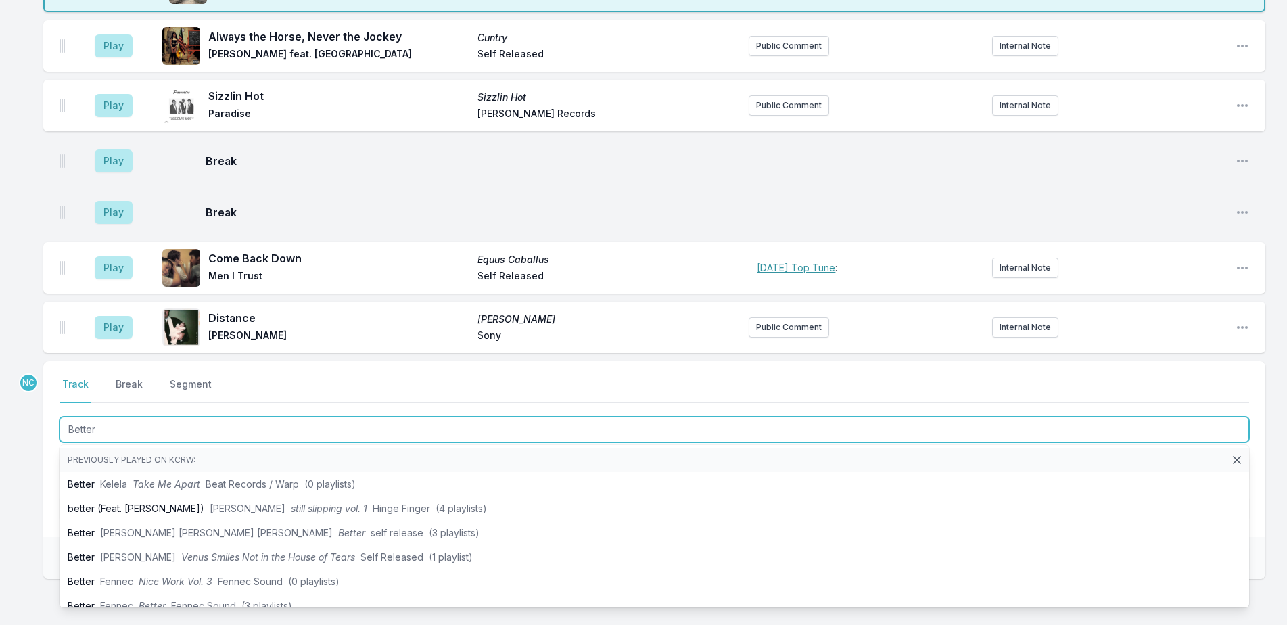
type input "Better"
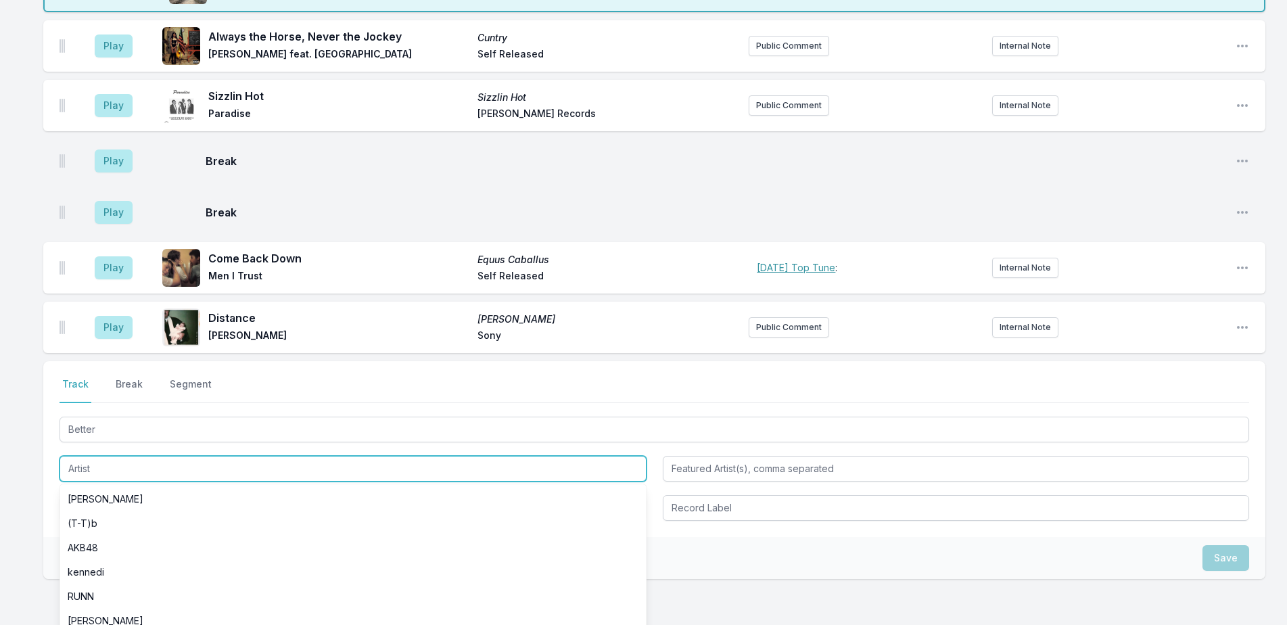
click at [114, 456] on input "Artist" at bounding box center [353, 469] width 587 height 26
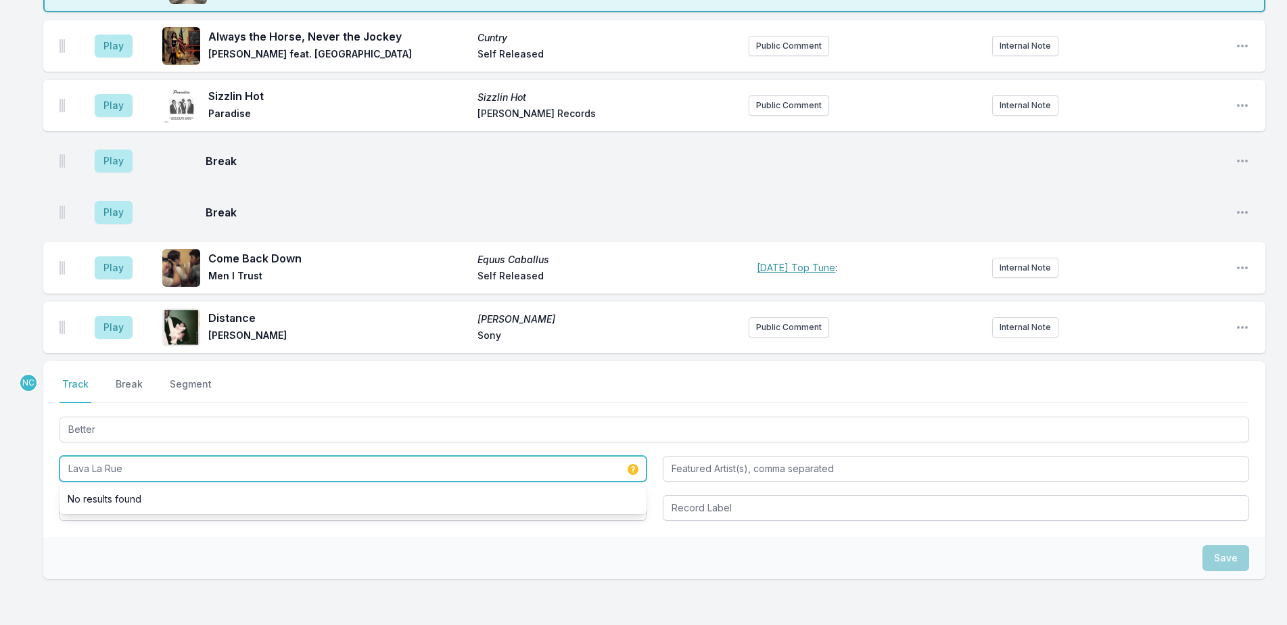
type input "Lava La Rue"
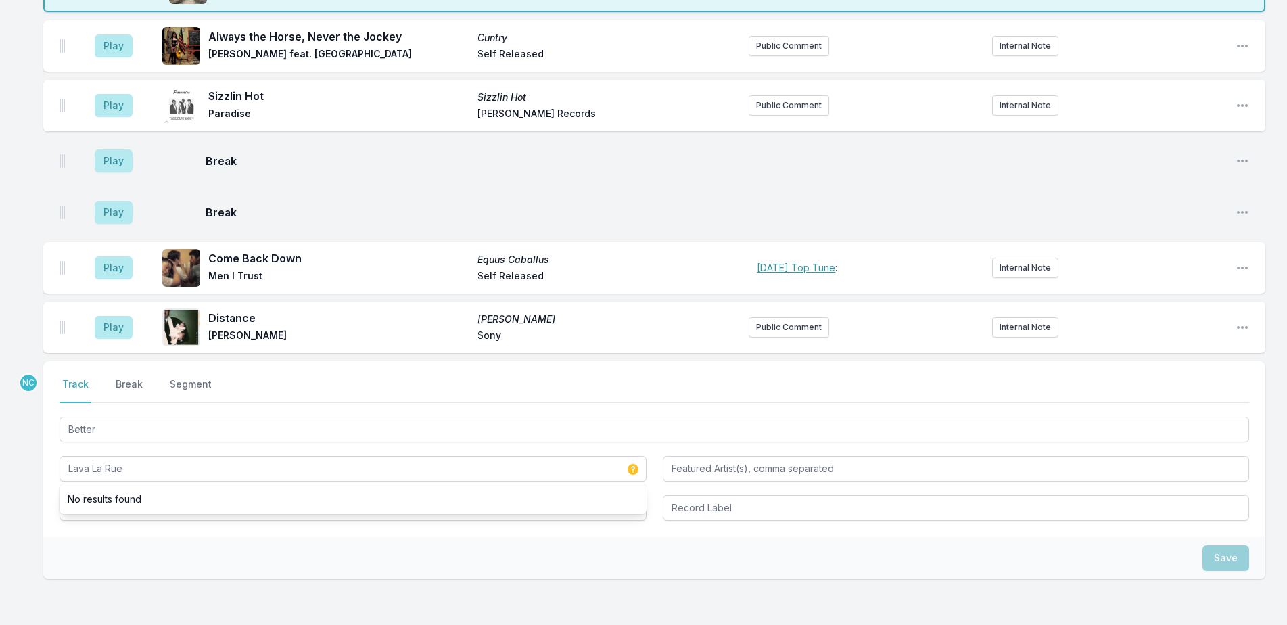
click at [127, 444] on div "Select a tab Track Break Segment Track Break Segment Better Lava La Rue No resu…" at bounding box center [654, 449] width 1223 height 176
click at [135, 495] on input "Album Title" at bounding box center [353, 508] width 587 height 26
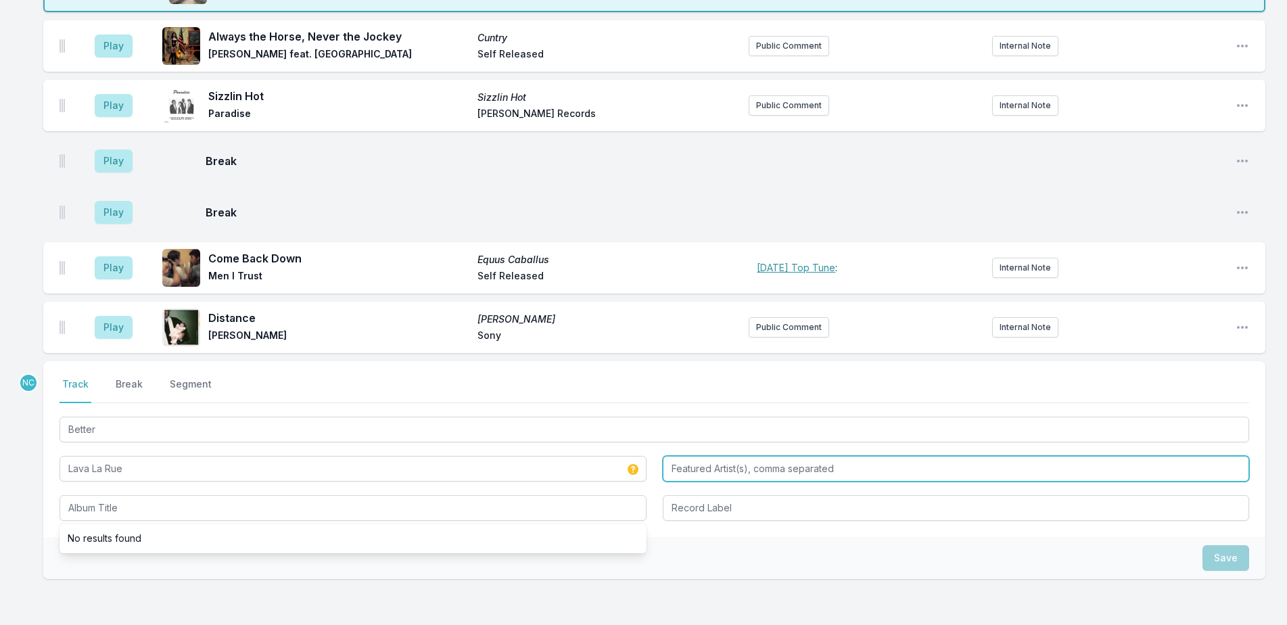
click at [769, 456] on input "Featured Artist(s), comma separated" at bounding box center [956, 469] width 587 height 26
type input "Cuco"
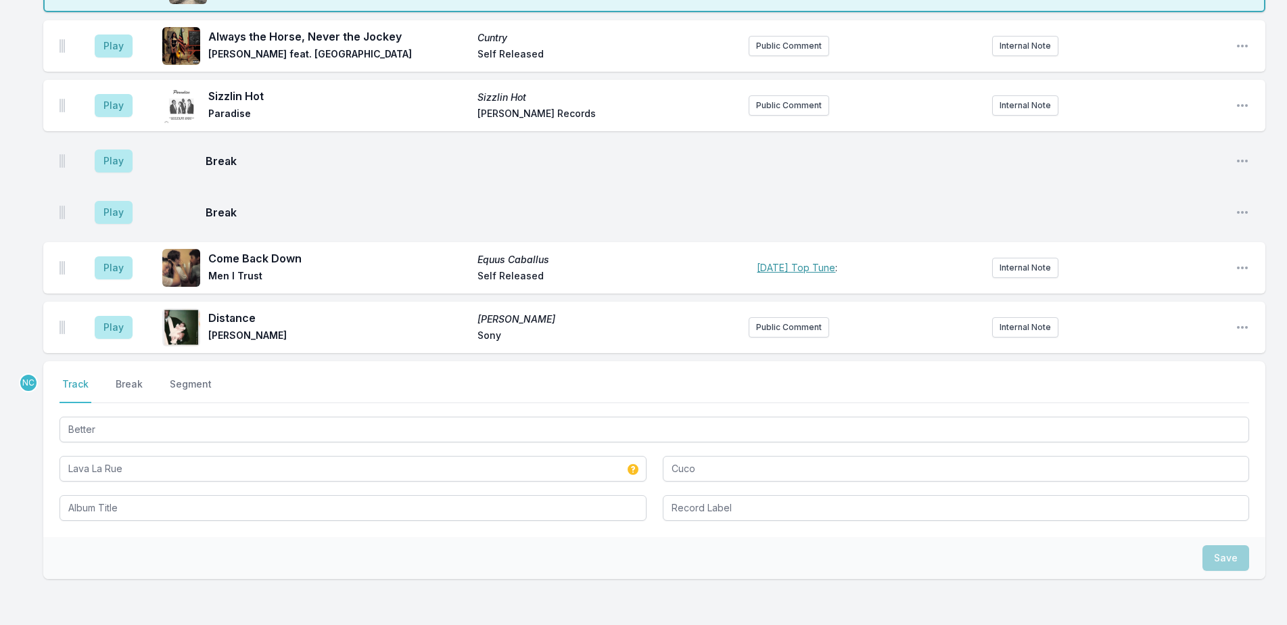
click at [208, 414] on div "Better Lava La Rue Cuco" at bounding box center [655, 467] width 1190 height 107
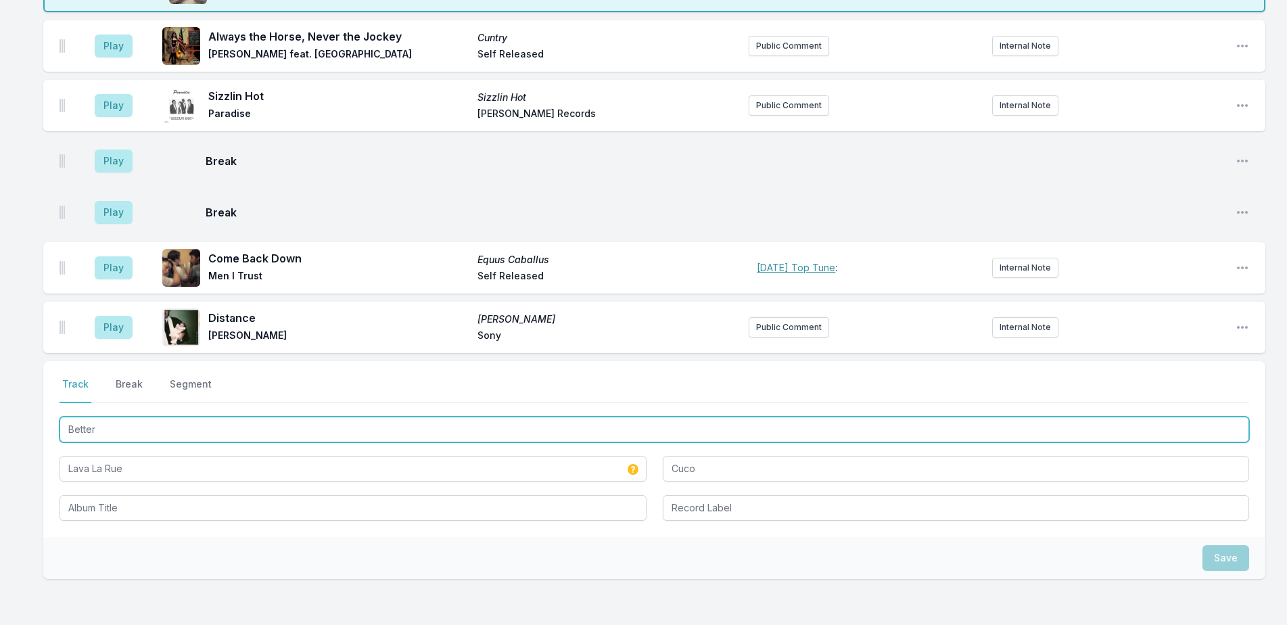
click at [208, 417] on input "Better" at bounding box center [655, 430] width 1190 height 26
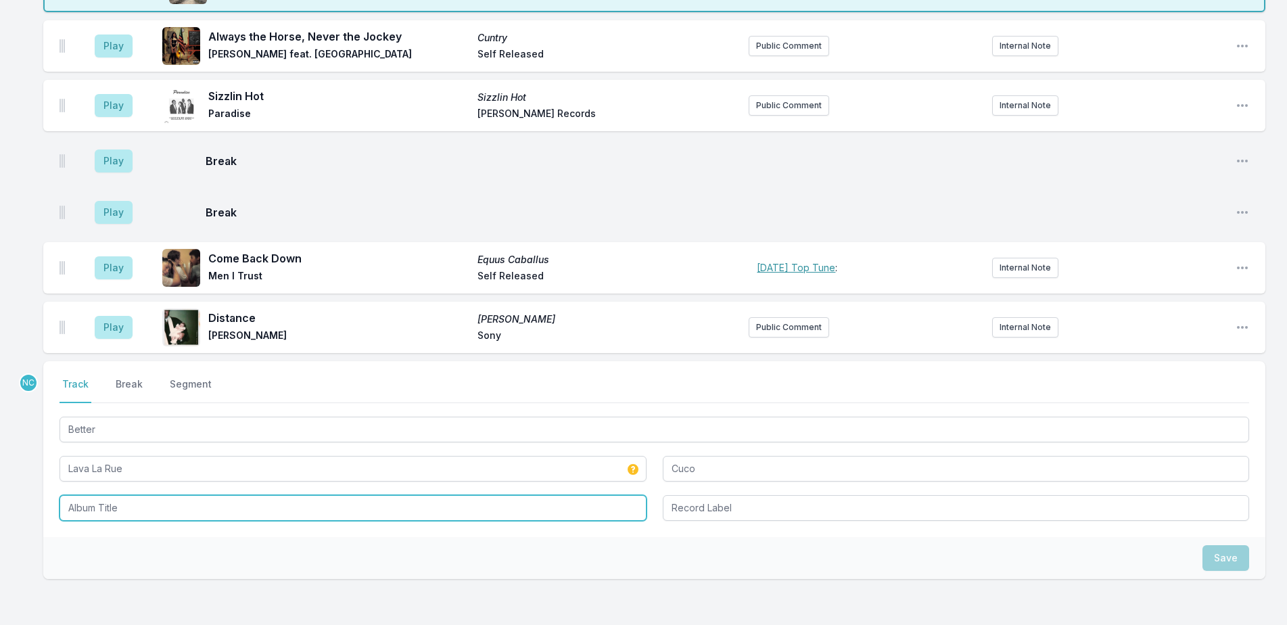
click at [194, 495] on input "Album Title" at bounding box center [353, 508] width 587 height 26
paste input "Better"
type input "Better"
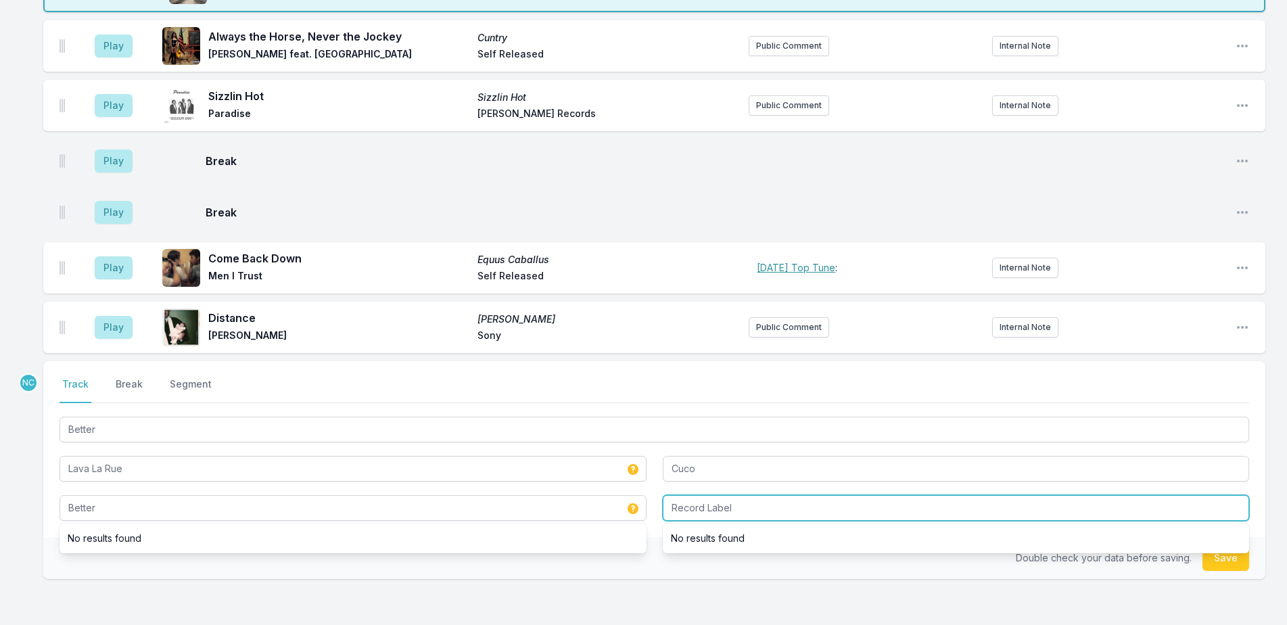
click at [825, 495] on input "Record Label" at bounding box center [956, 508] width 587 height 26
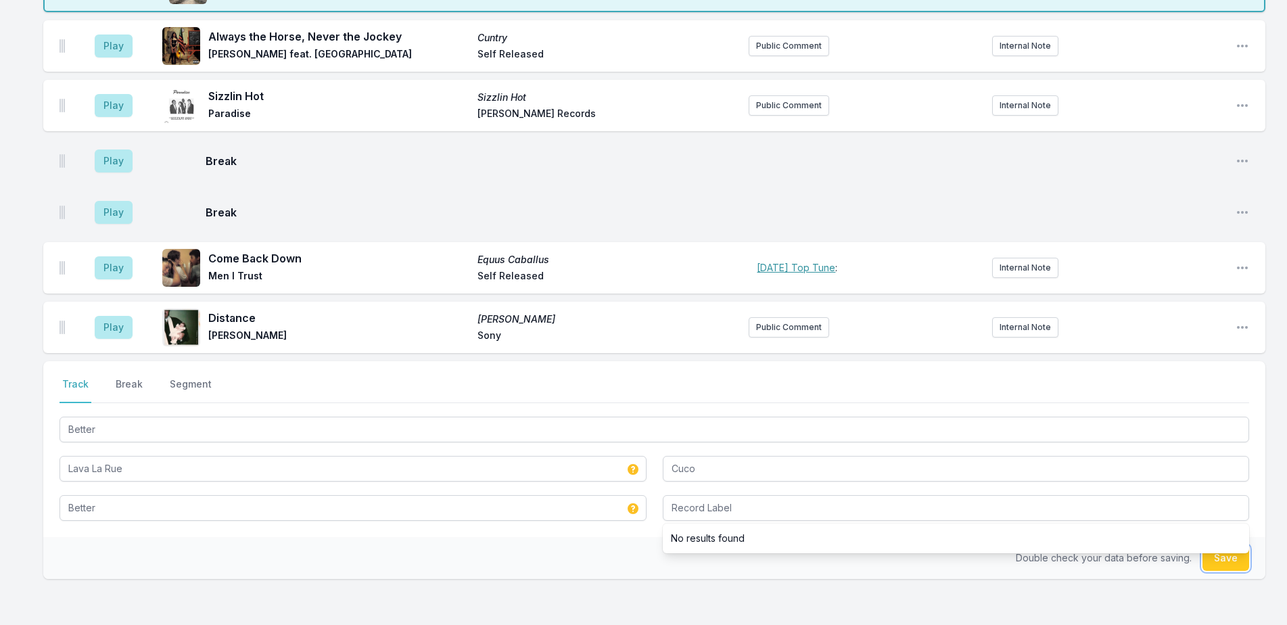
click at [1220, 545] on button "Save" at bounding box center [1226, 558] width 47 height 26
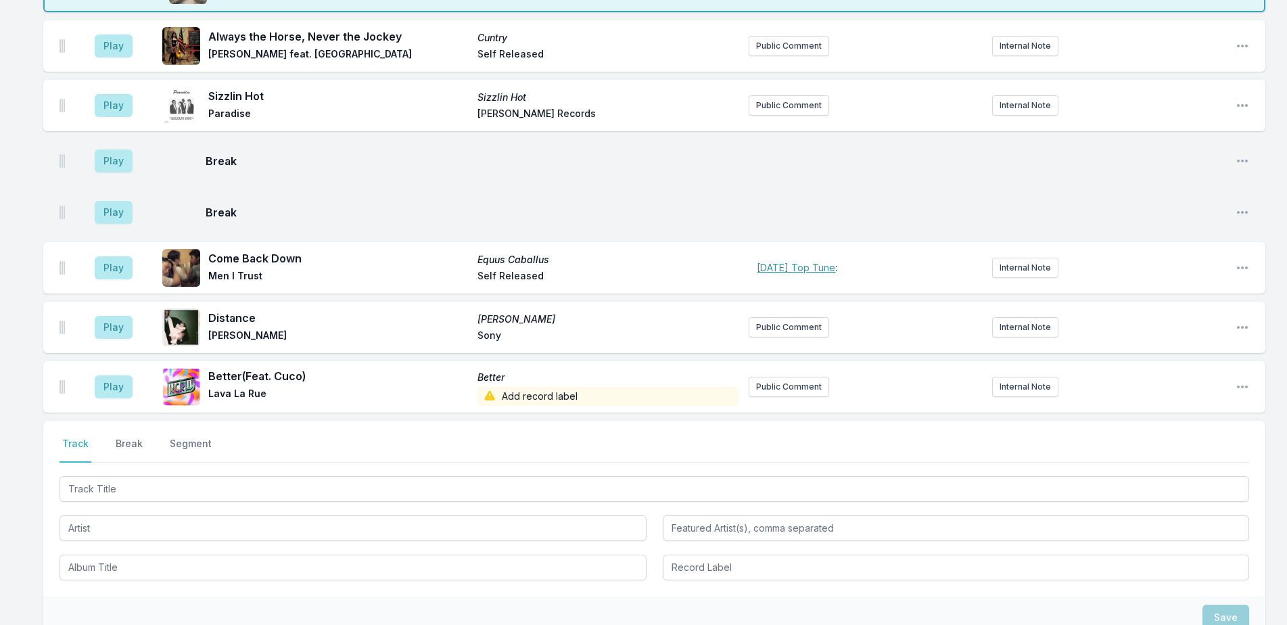
scroll to position [2402, 0]
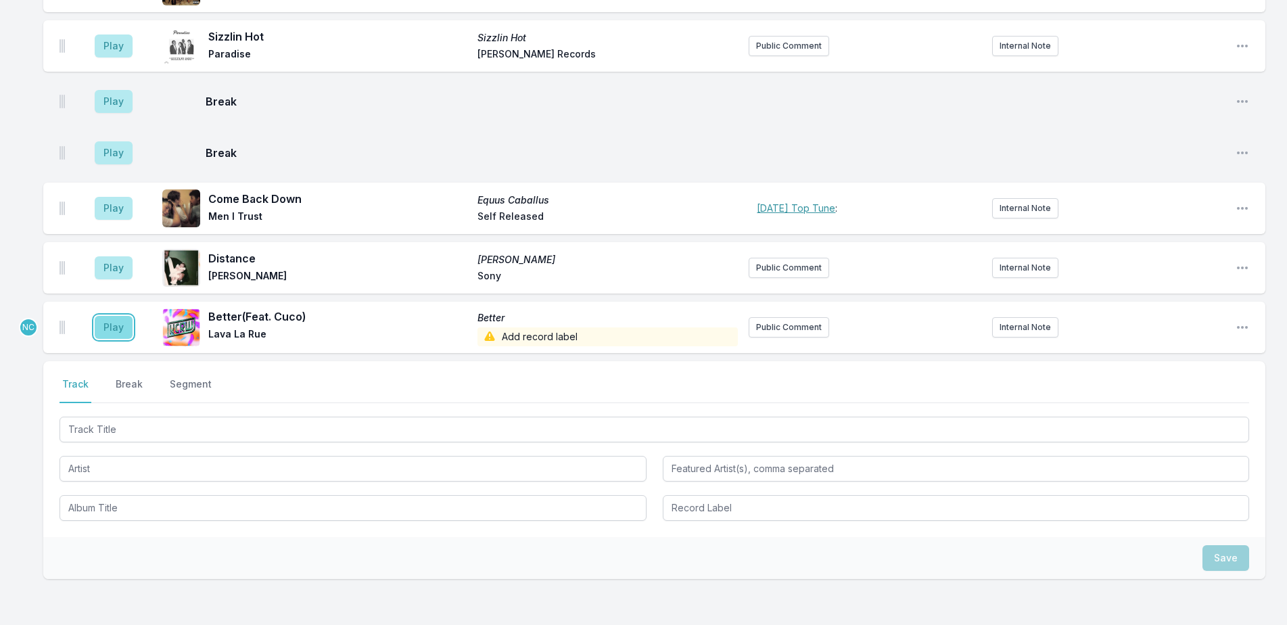
click at [114, 316] on button "Play" at bounding box center [114, 327] width 38 height 23
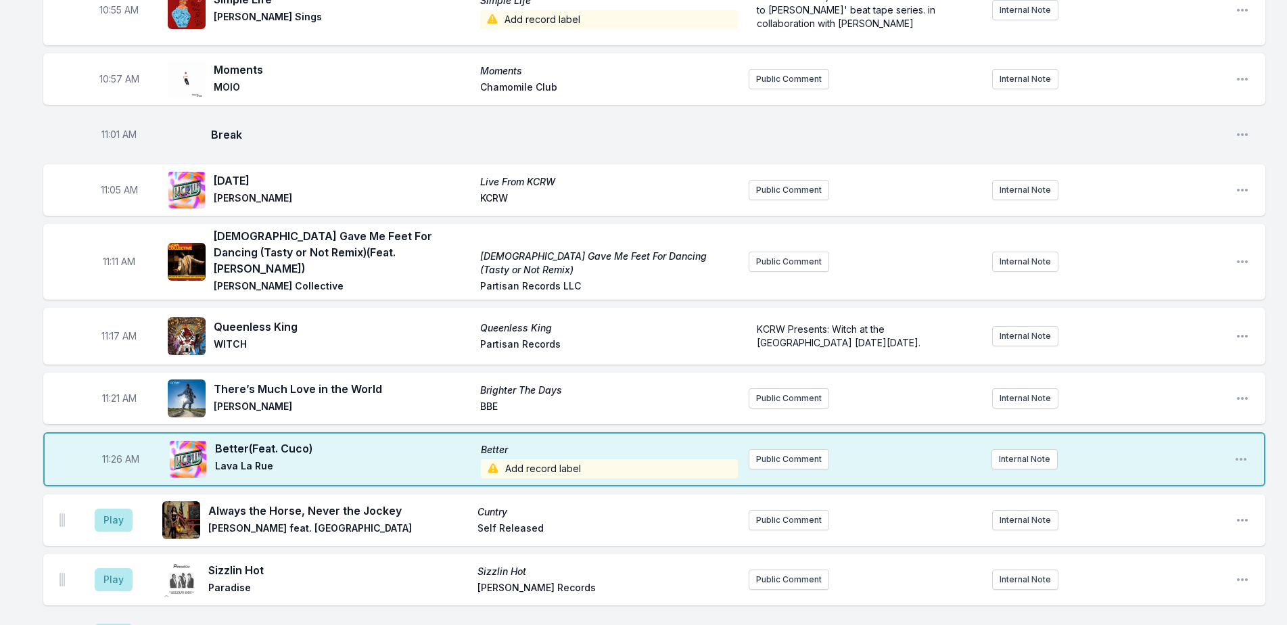
scroll to position [1928, 0]
click at [760, 449] on button "Public Comment" at bounding box center [789, 459] width 81 height 20
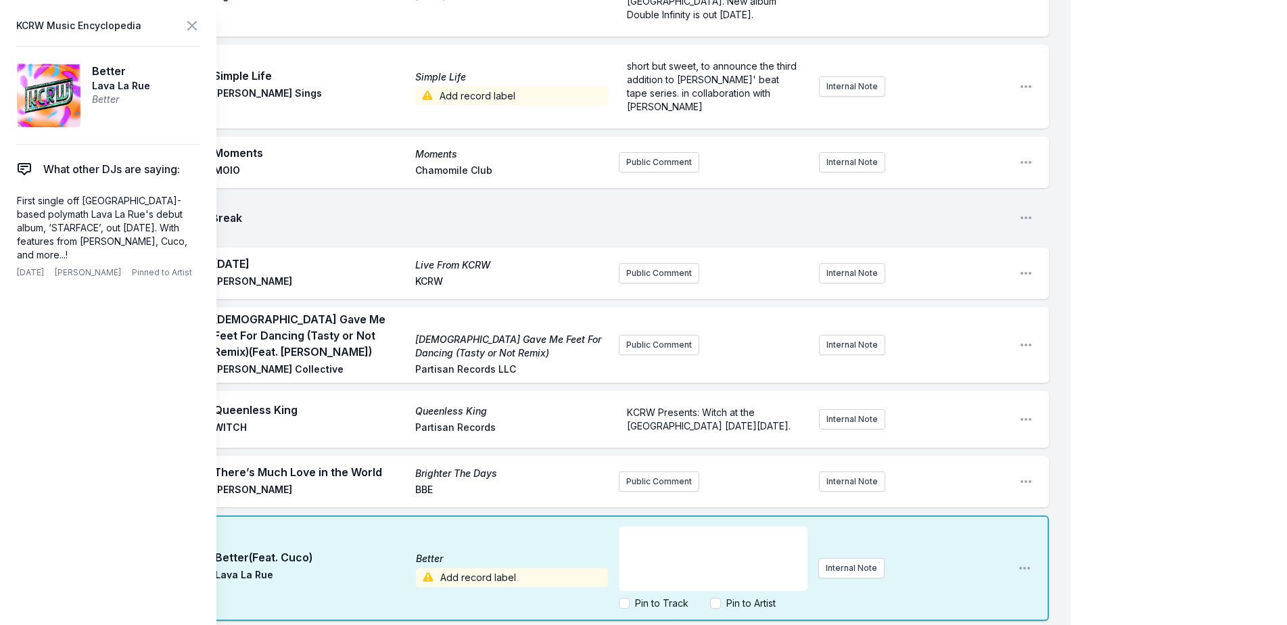
click at [719, 526] on div "﻿" at bounding box center [713, 558] width 189 height 65
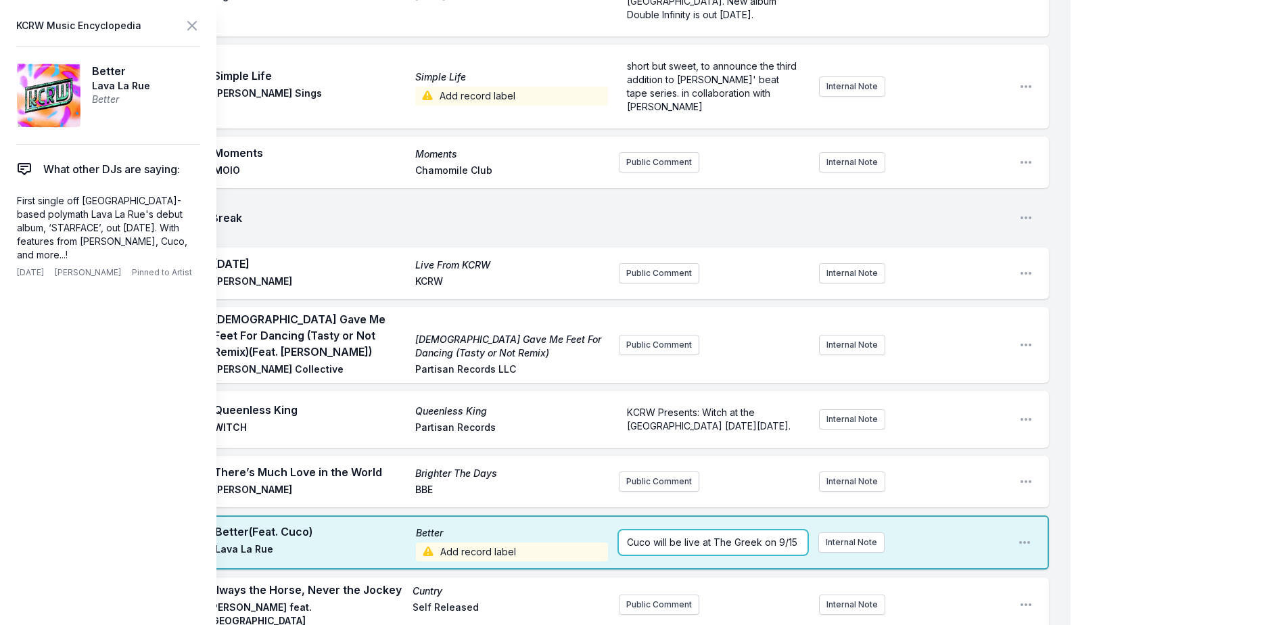
click at [651, 537] on span "Cuco will be live at The Greek on 9/15" at bounding box center [712, 543] width 170 height 12
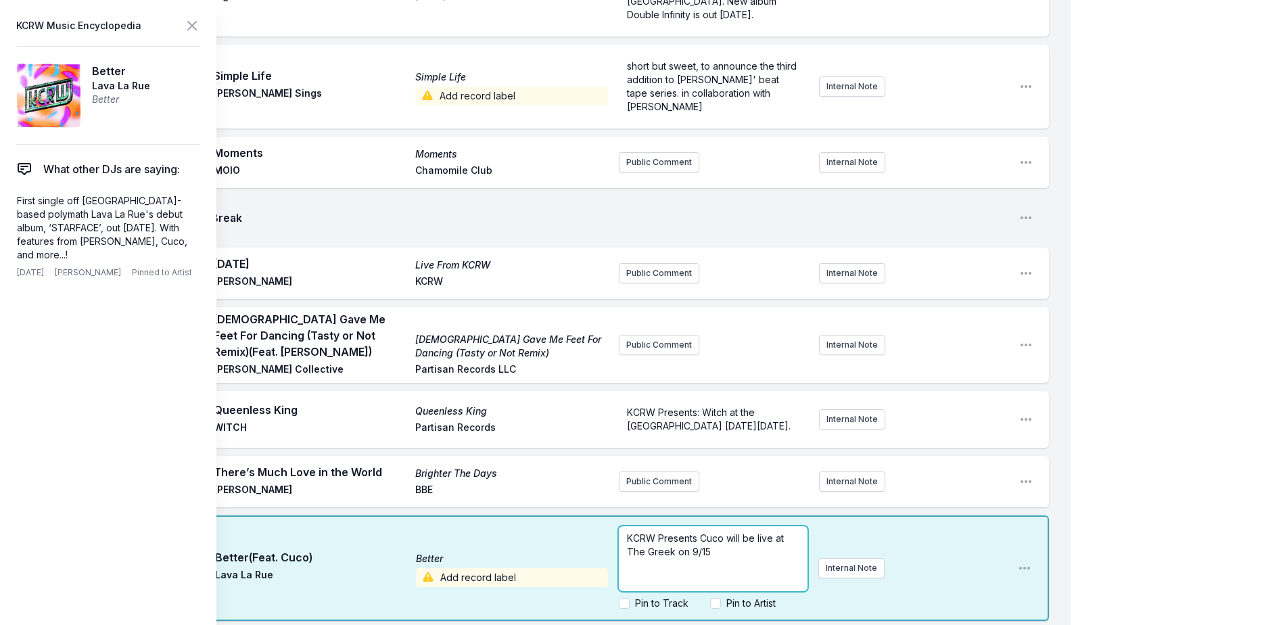
click at [731, 532] on span "KCRW Presents Cuco will be live at The Greek on 9/15" at bounding box center [707, 544] width 160 height 25
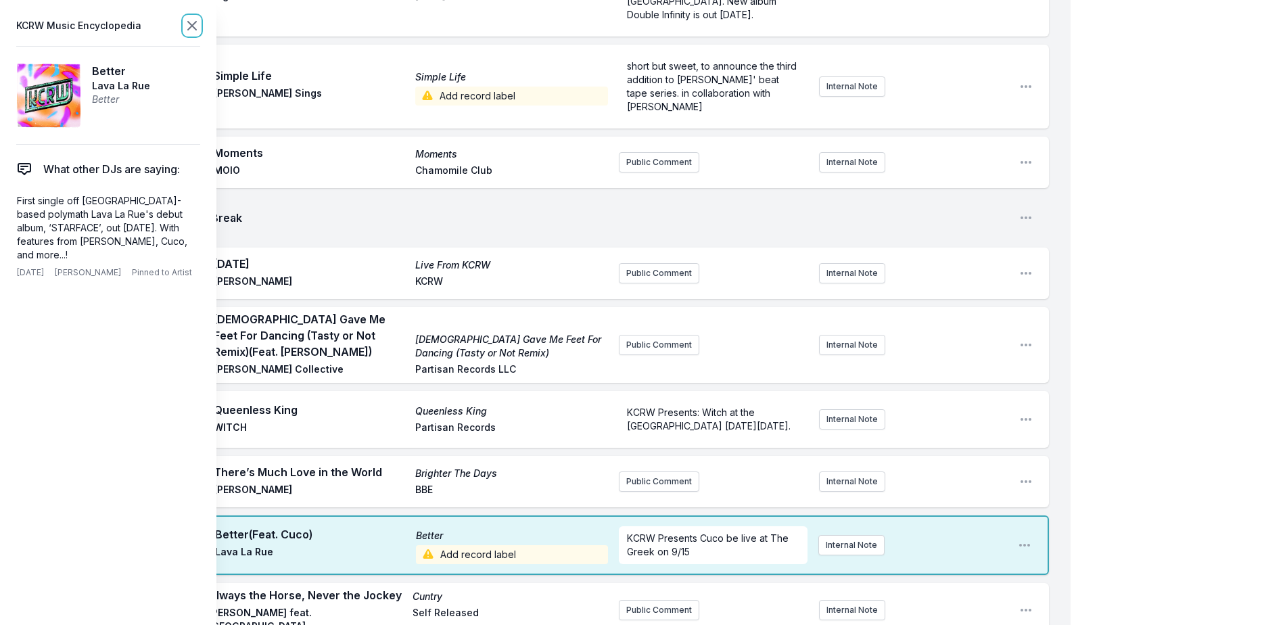
click at [191, 23] on icon at bounding box center [192, 26] width 16 height 16
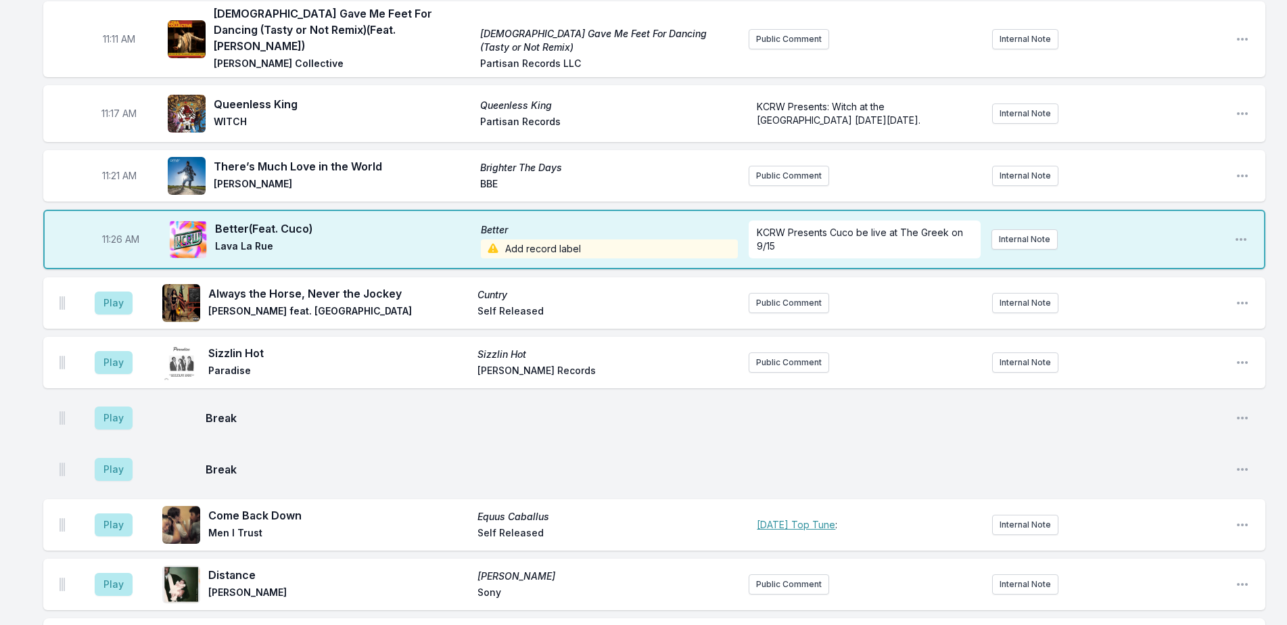
scroll to position [2407, 0]
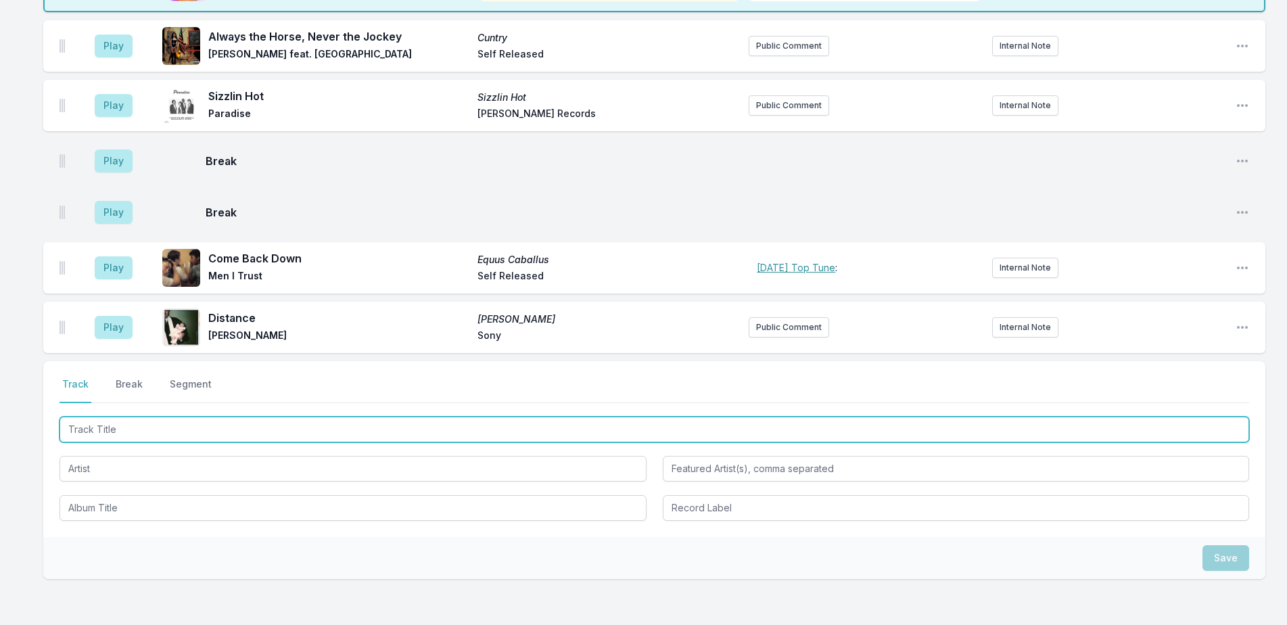
click at [474, 417] on input "Track Title" at bounding box center [655, 430] width 1190 height 26
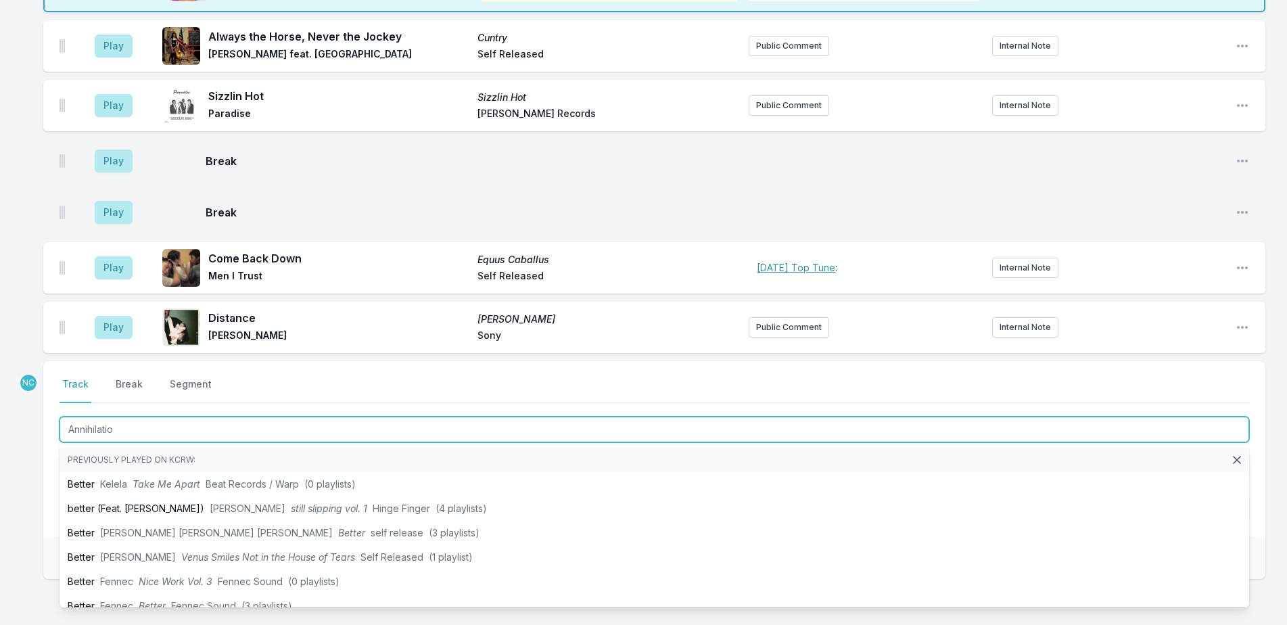
type input "Annihilation"
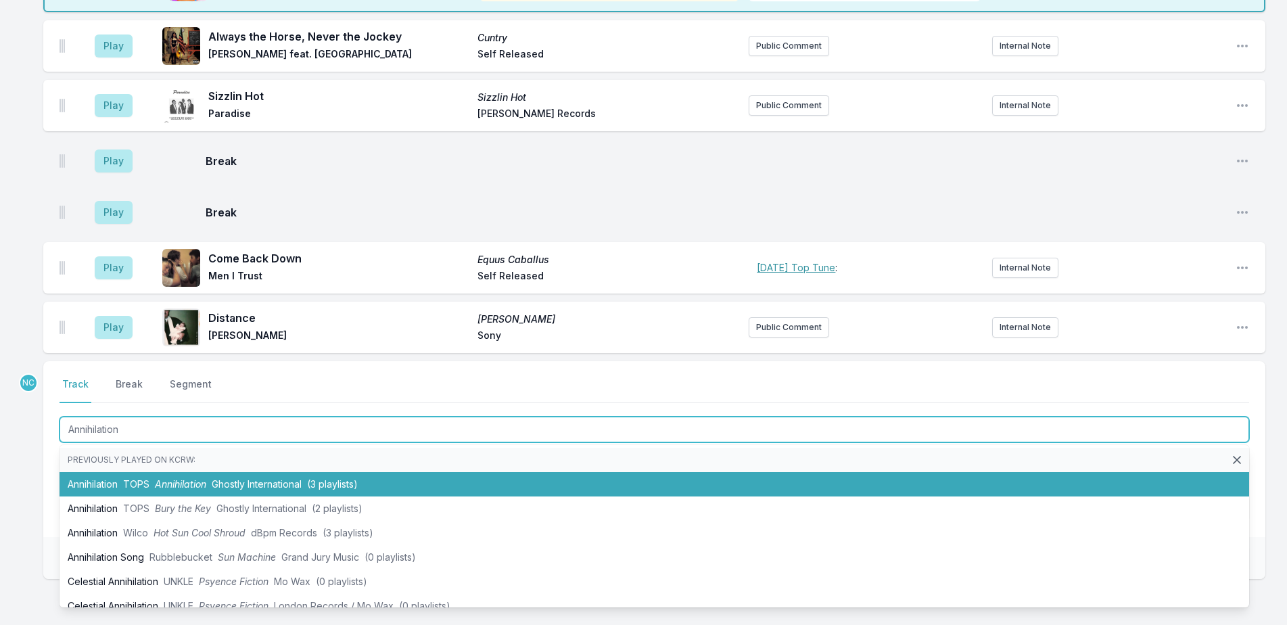
click at [593, 472] on li "Annihilation TOPS Annihilation Ghostly International (3 playlists)" at bounding box center [655, 484] width 1190 height 24
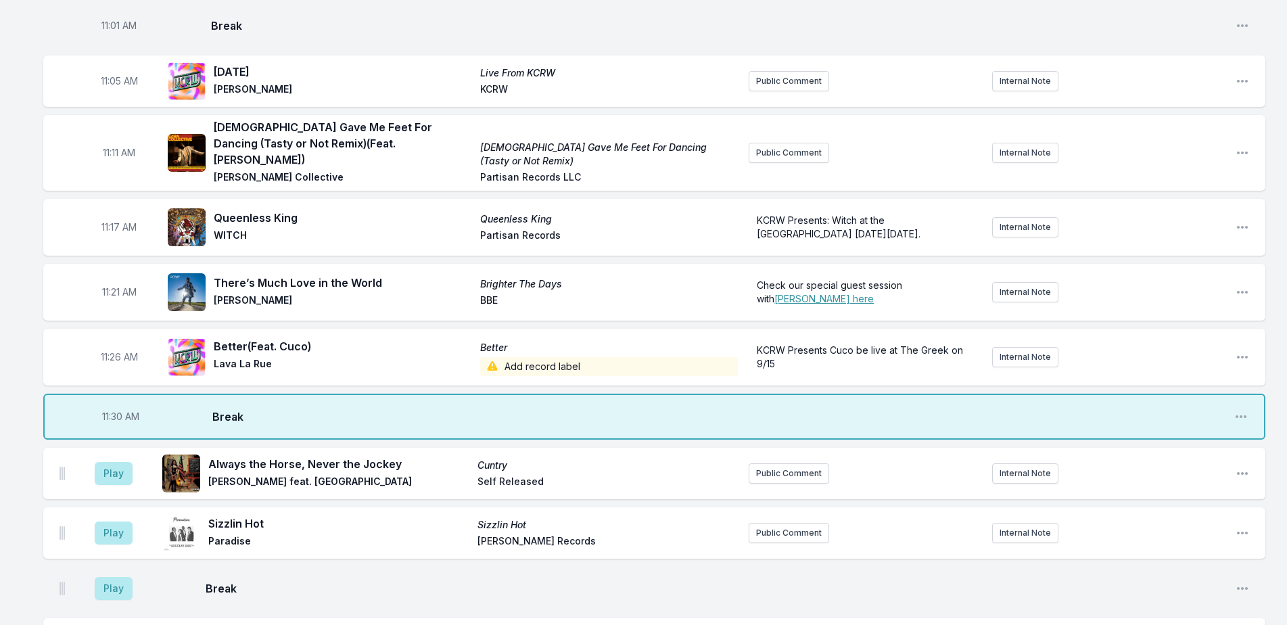
scroll to position [2331, 0]
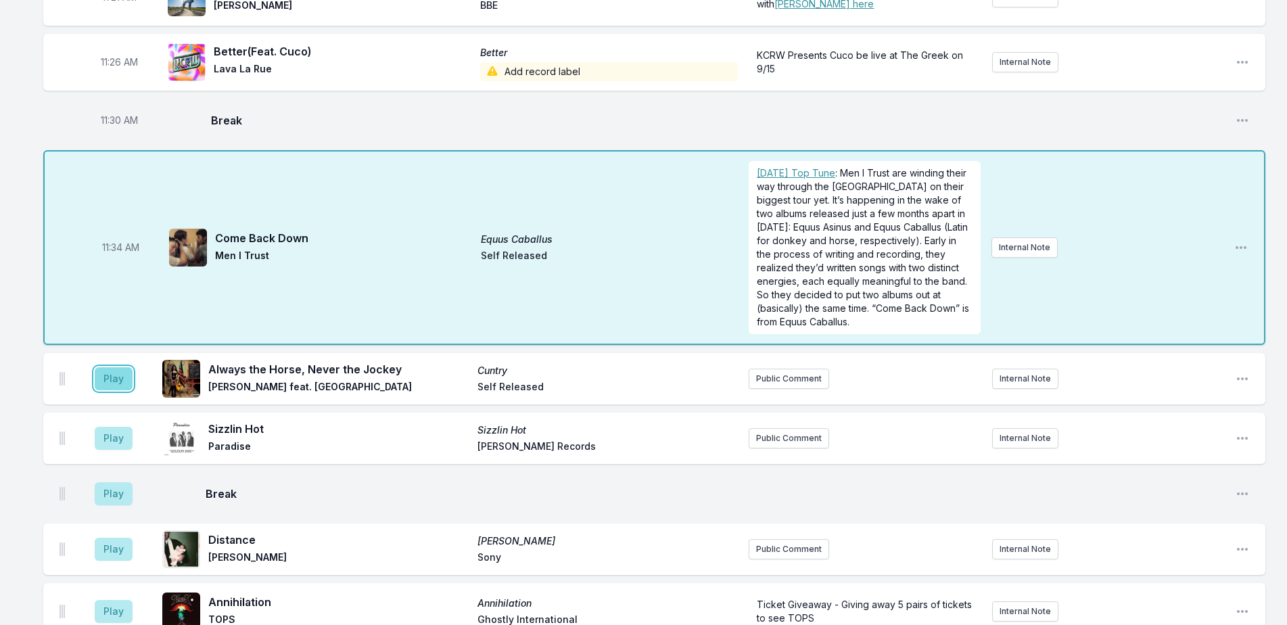
click at [104, 367] on button "Play" at bounding box center [114, 378] width 38 height 23
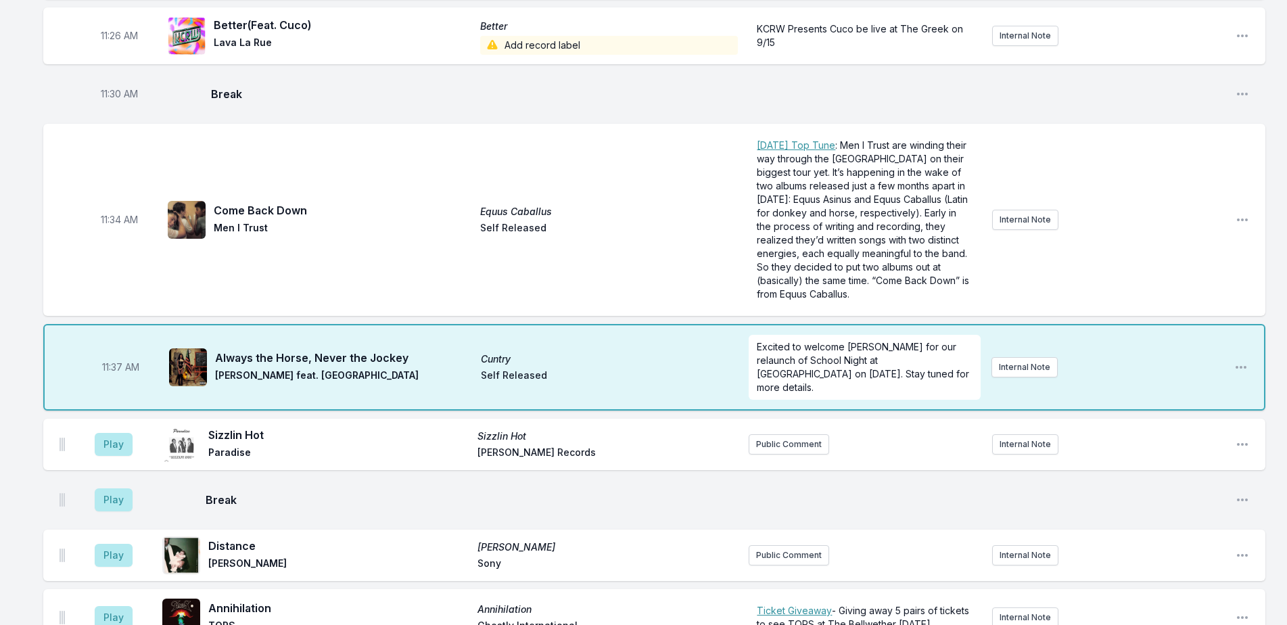
scroll to position [2632, 0]
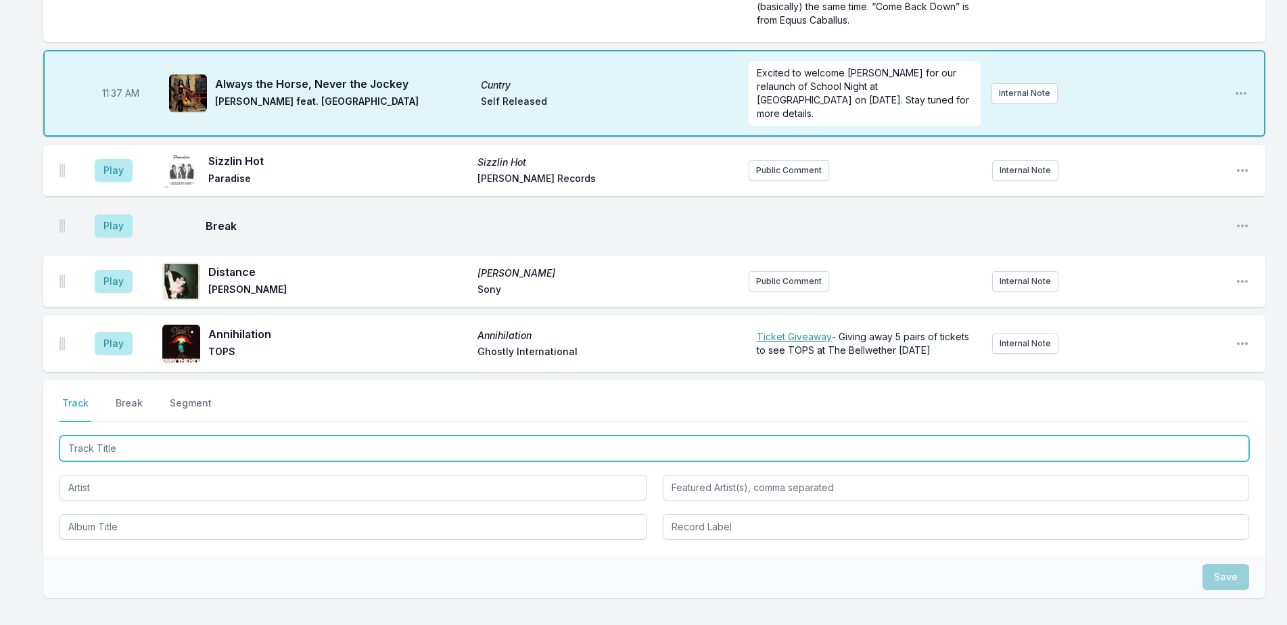
click at [434, 436] on input "Track Title" at bounding box center [655, 449] width 1190 height 26
type input "Desire"
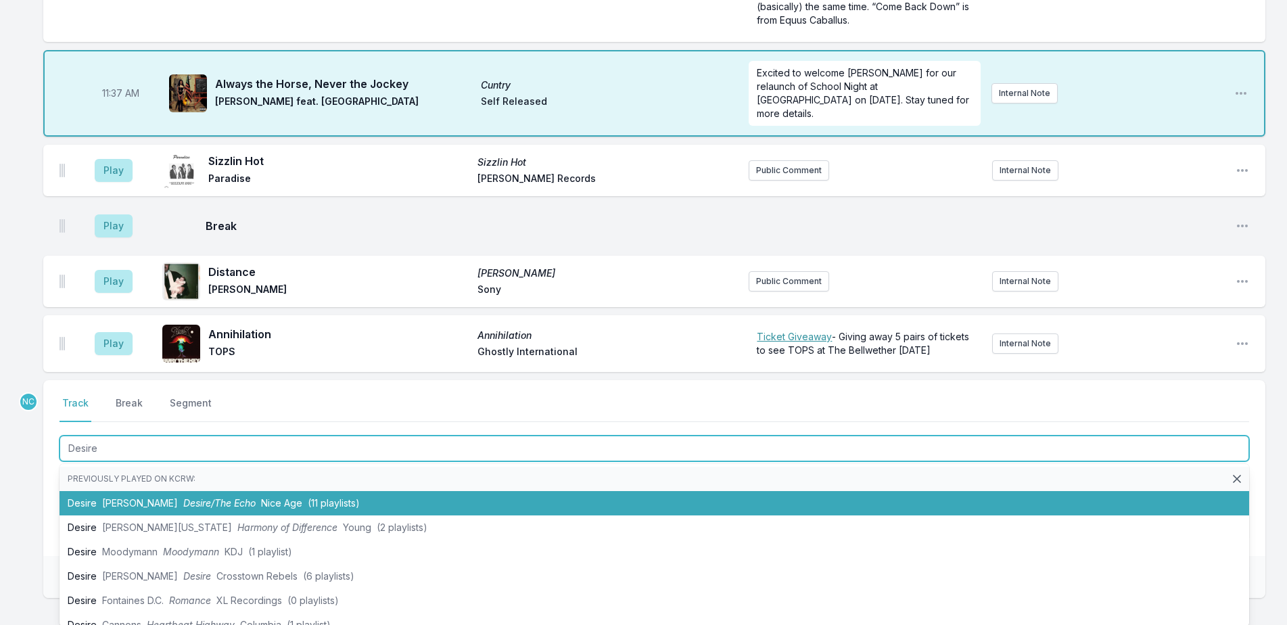
click at [308, 497] on span "(11 playlists)" at bounding box center [334, 503] width 52 height 12
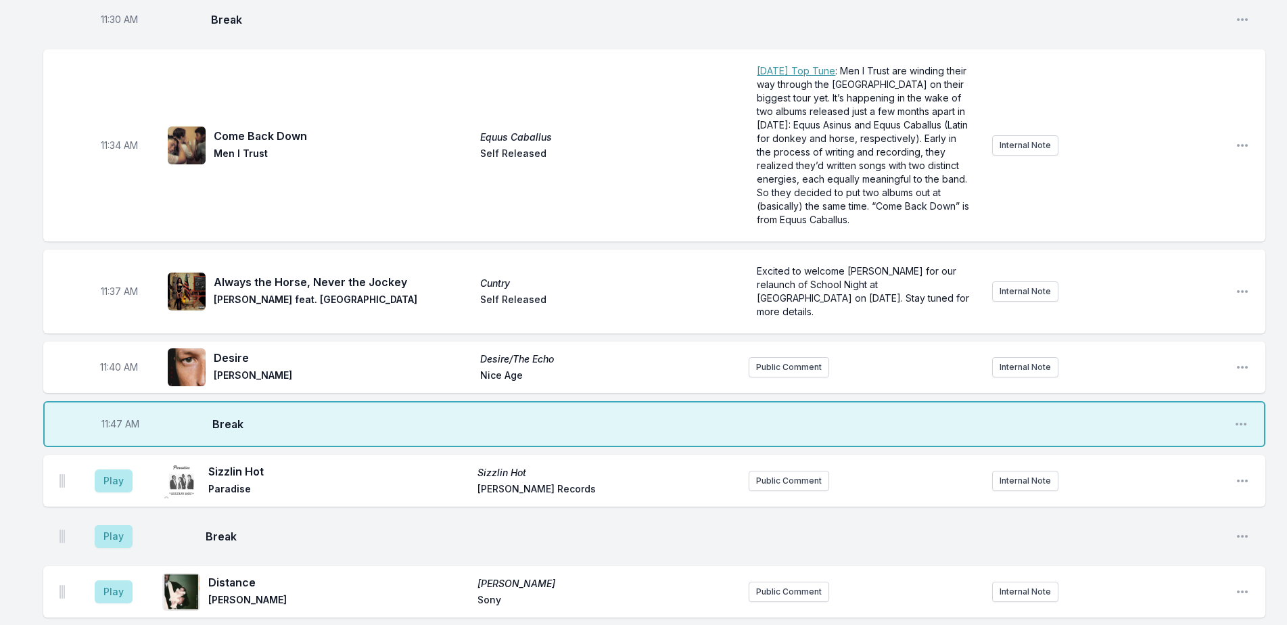
scroll to position [2495, 0]
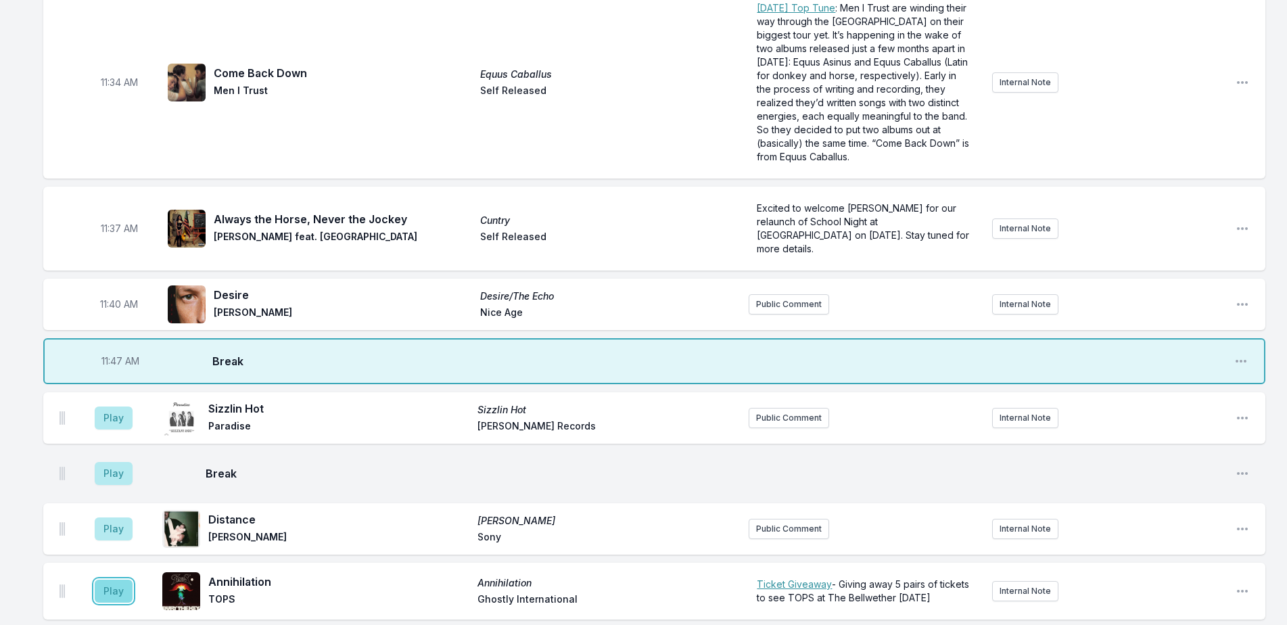
click at [122, 580] on button "Play" at bounding box center [114, 591] width 38 height 23
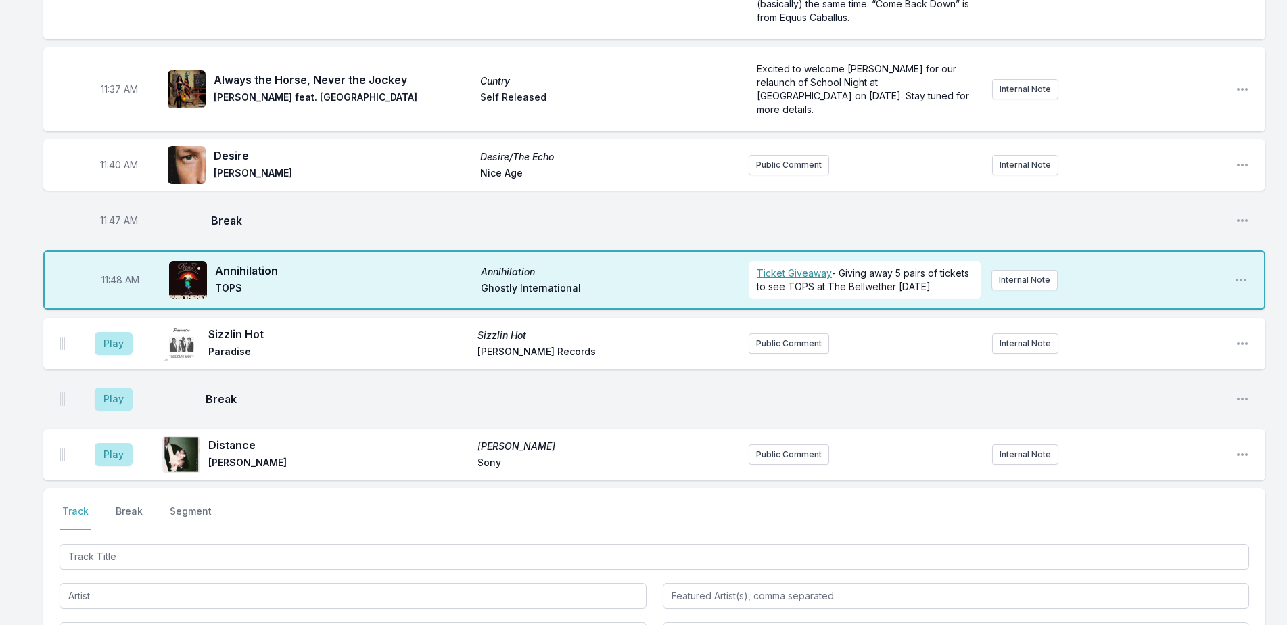
scroll to position [2743, 0]
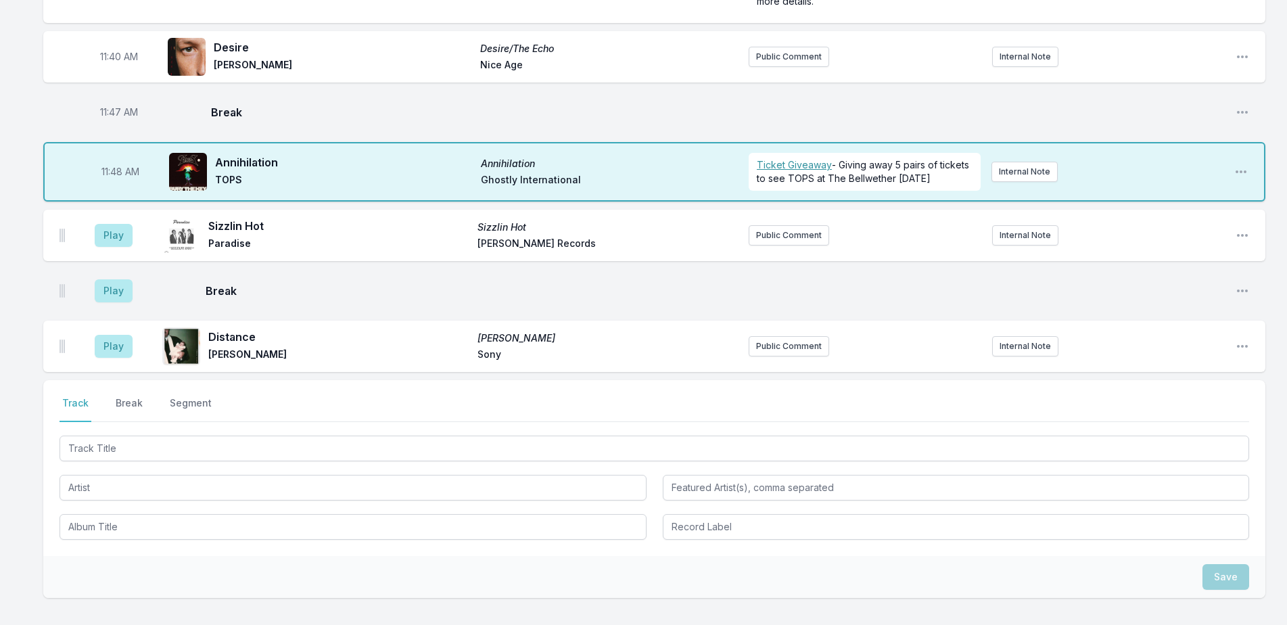
drag, startPoint x: 357, startPoint y: 359, endPoint x: 1298, endPoint y: 55, distance: 989.7
click at [359, 433] on div at bounding box center [655, 486] width 1190 height 107
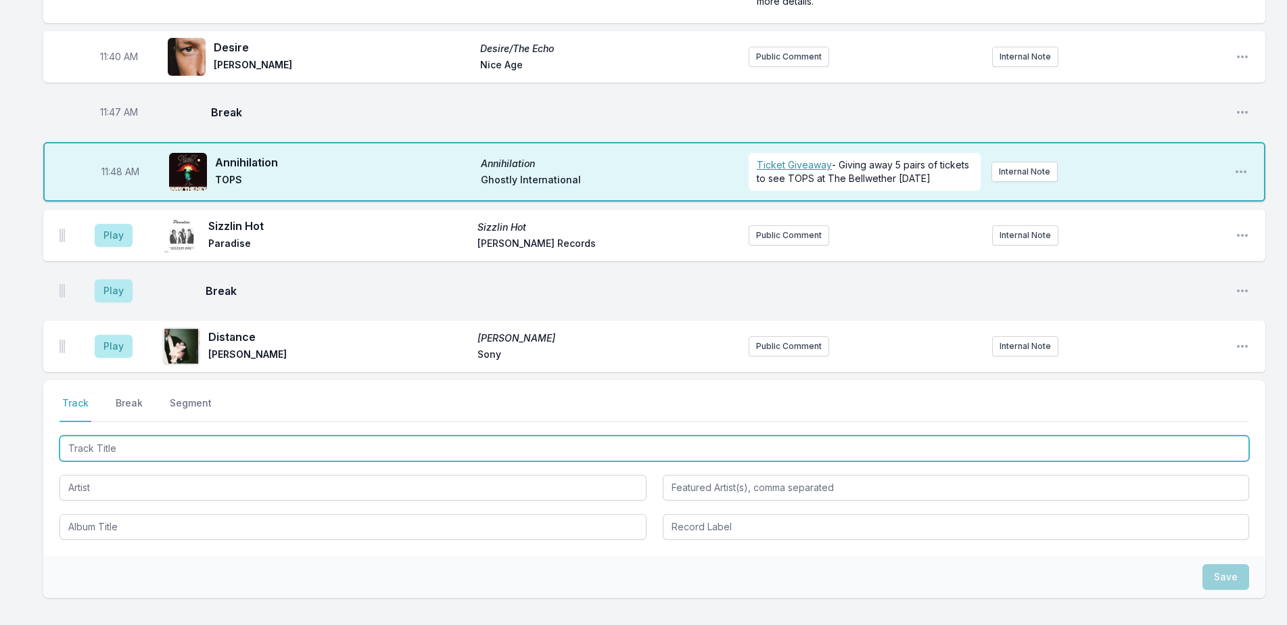
click at [518, 436] on input "Track Title" at bounding box center [655, 449] width 1190 height 26
type input "No No Yes Yes"
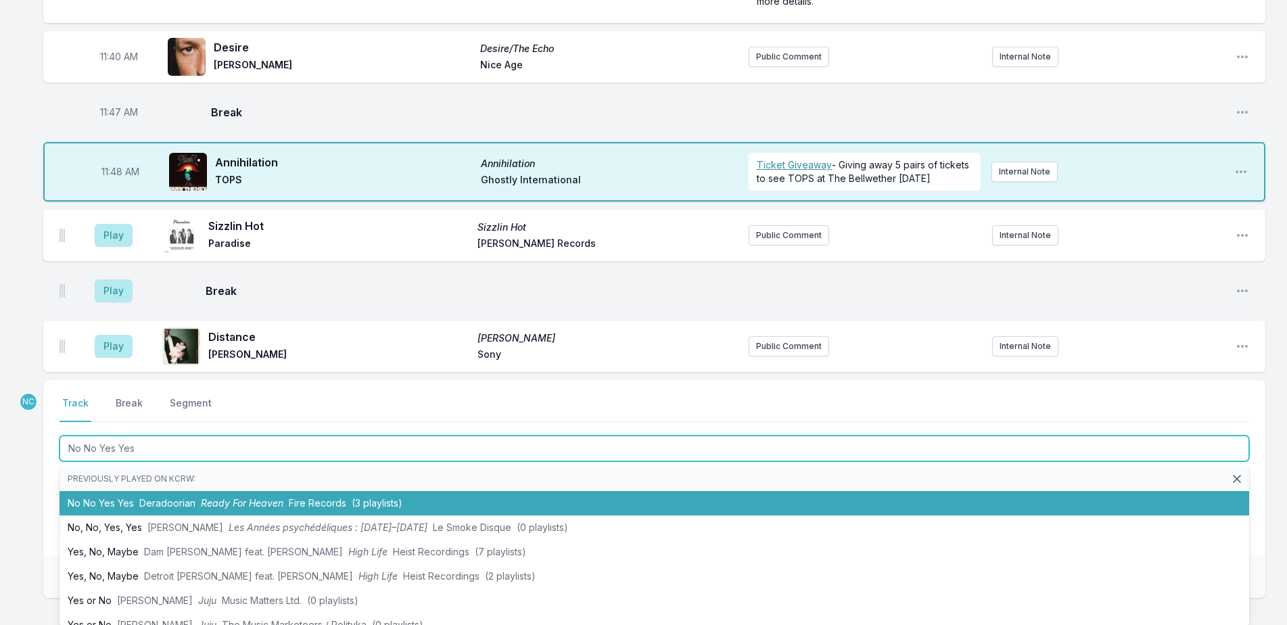
click at [428, 491] on li "No No Yes Yes Deradoorian Ready For Heaven Fire Records (3 playlists)" at bounding box center [655, 503] width 1190 height 24
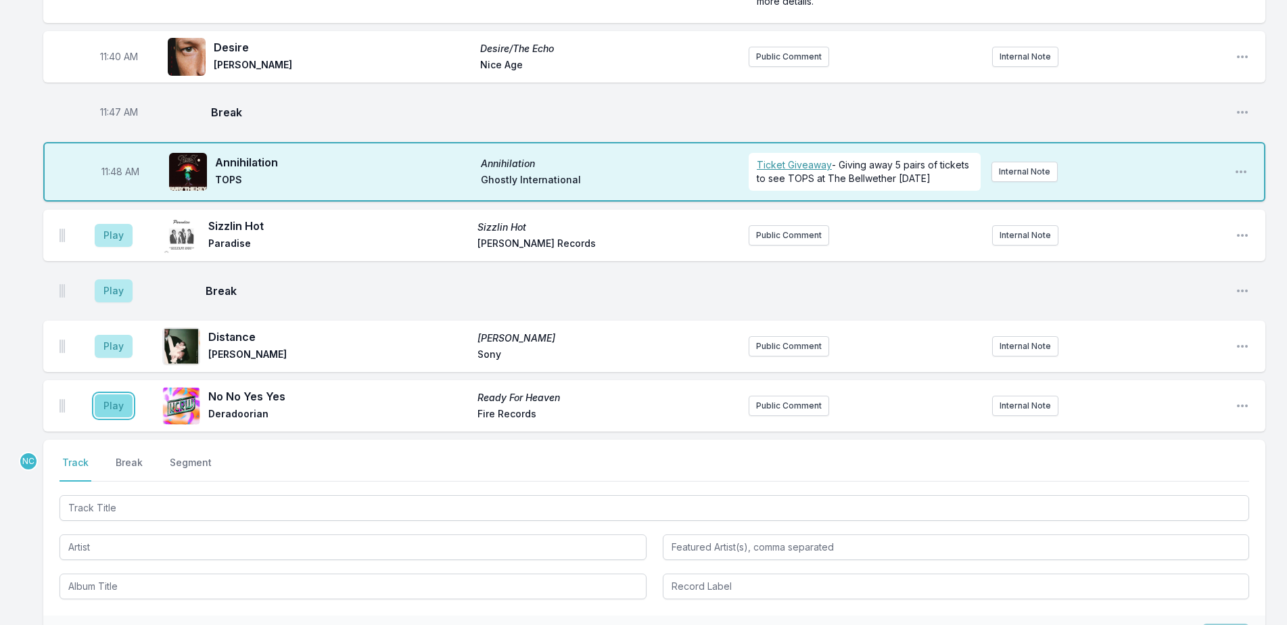
click at [108, 394] on button "Play" at bounding box center [114, 405] width 38 height 23
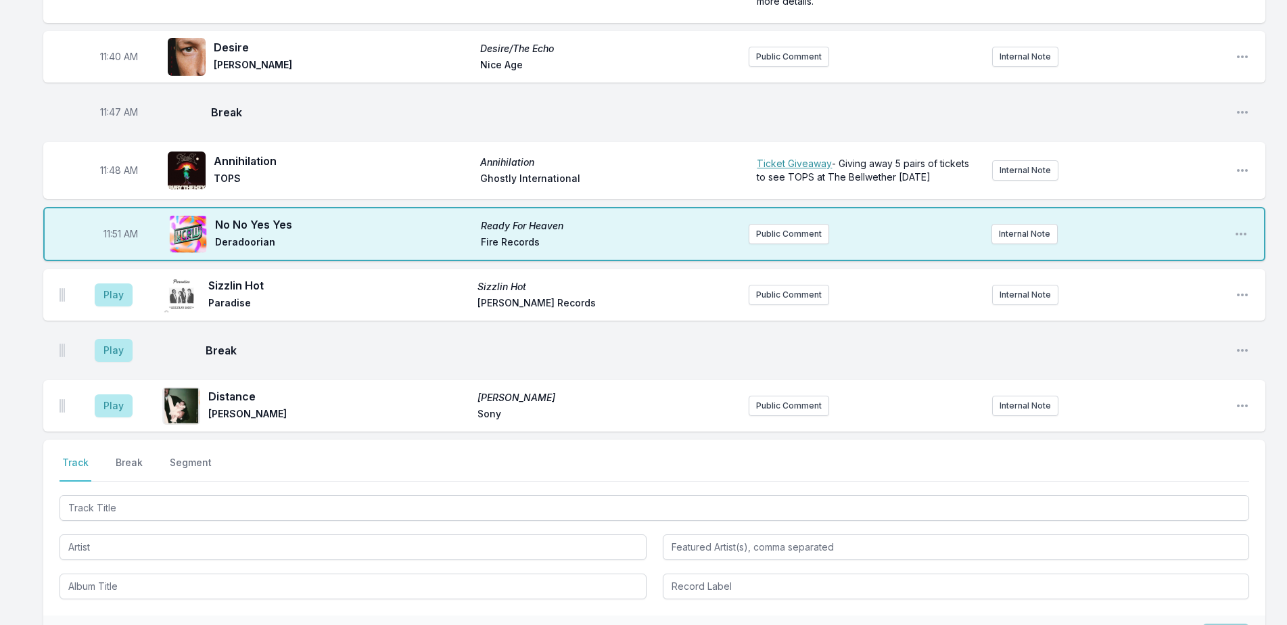
click at [241, 493] on div at bounding box center [655, 507] width 1190 height 28
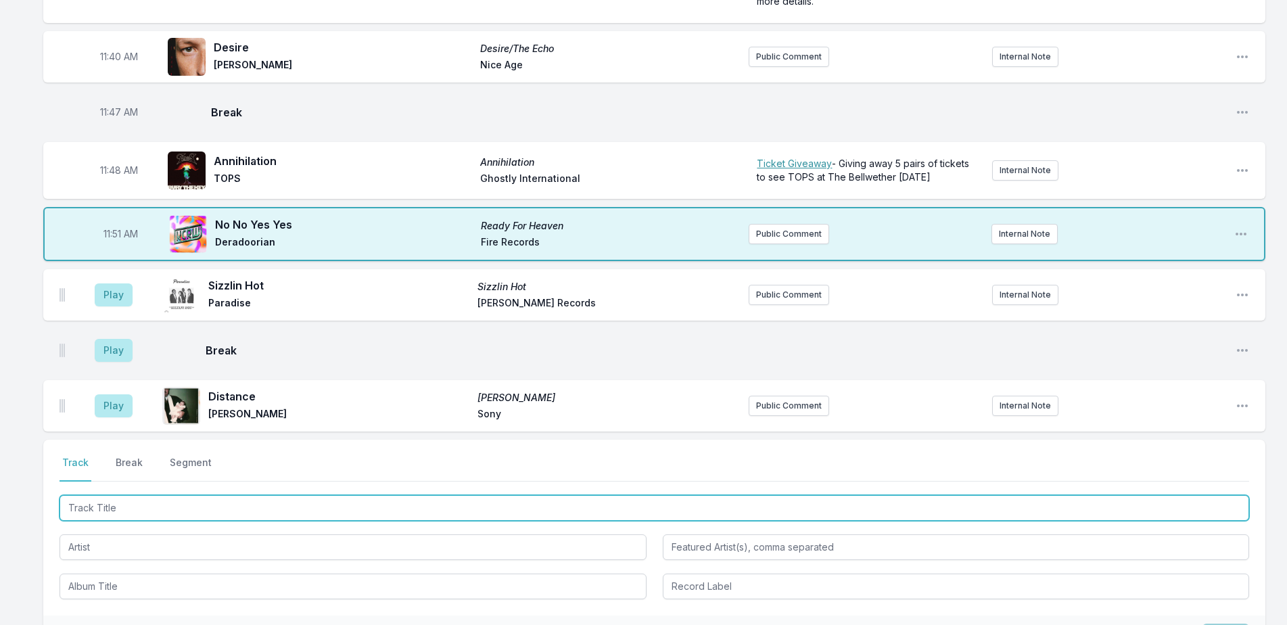
click at [537, 495] on input "Track Title" at bounding box center [655, 508] width 1190 height 26
type input "A"
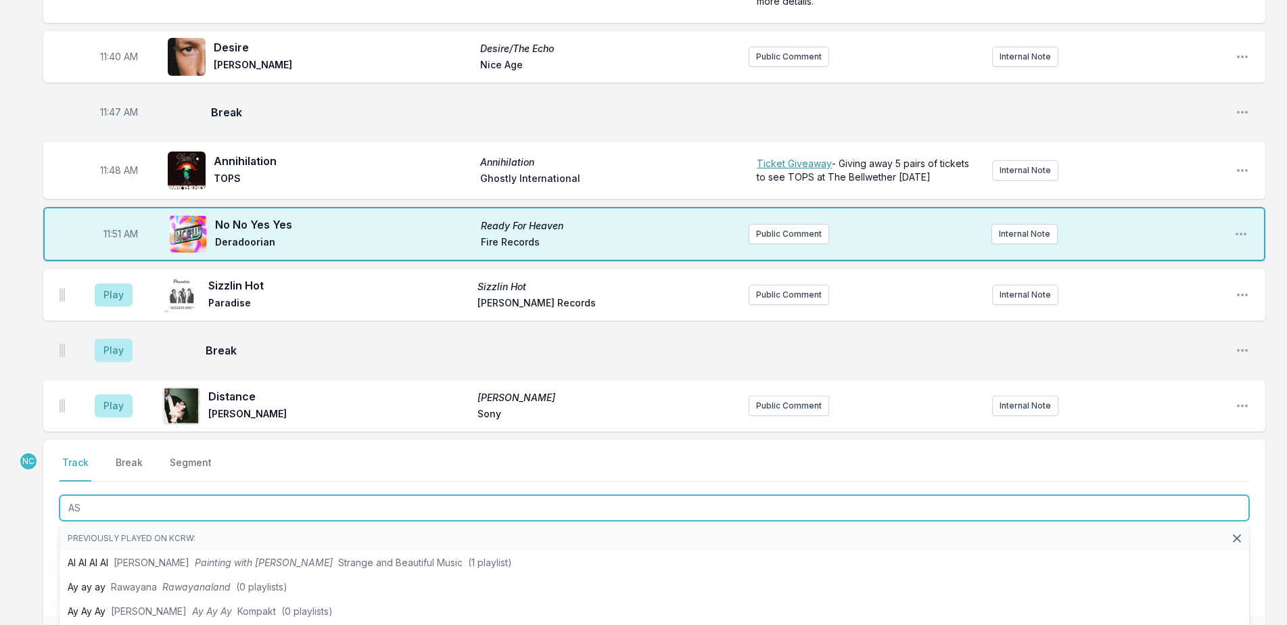
type input "A"
type input "[DATE]"
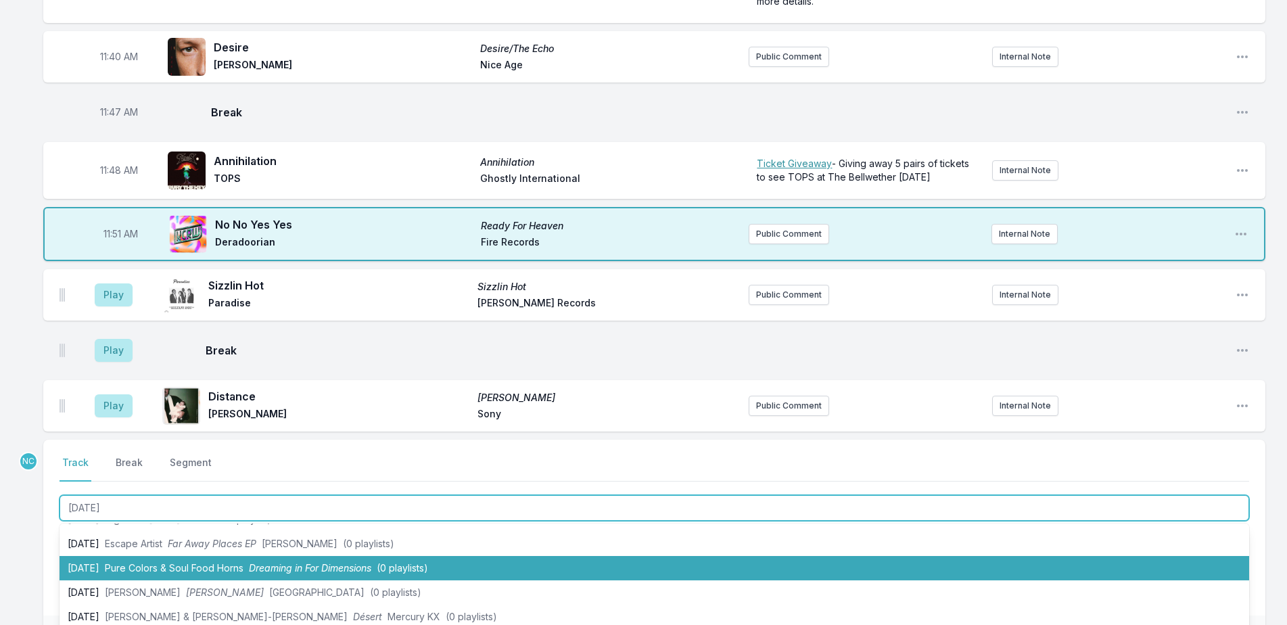
scroll to position [68, 0]
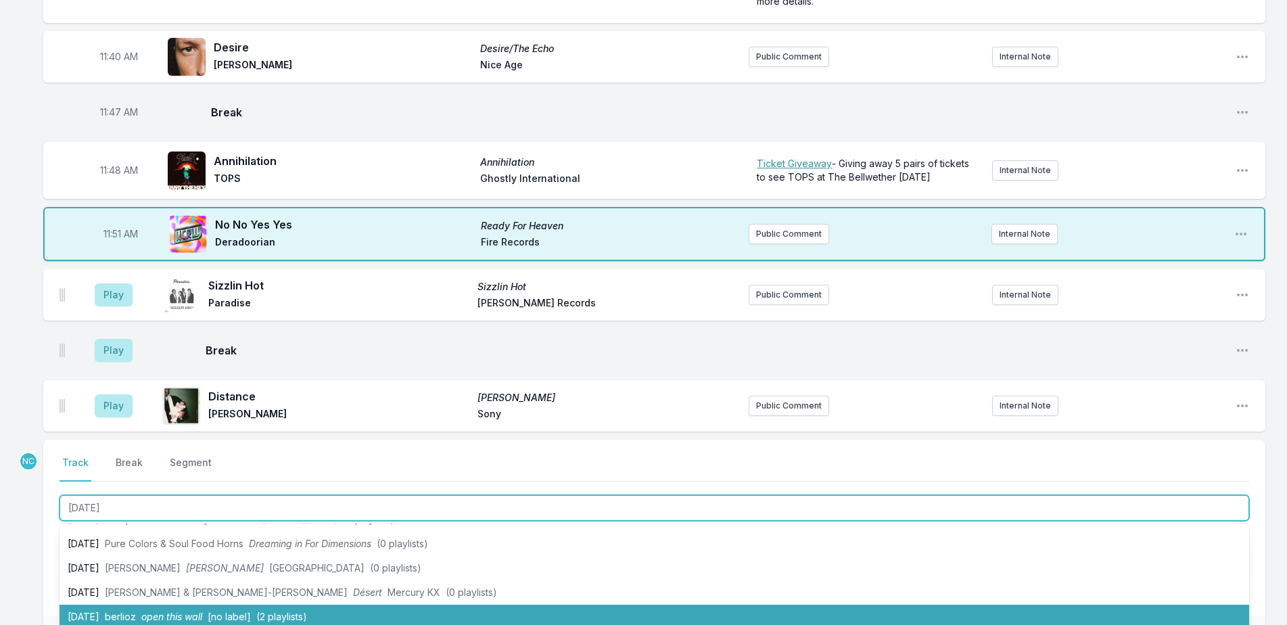
click at [233, 611] on span "[no label]" at bounding box center [229, 617] width 43 height 12
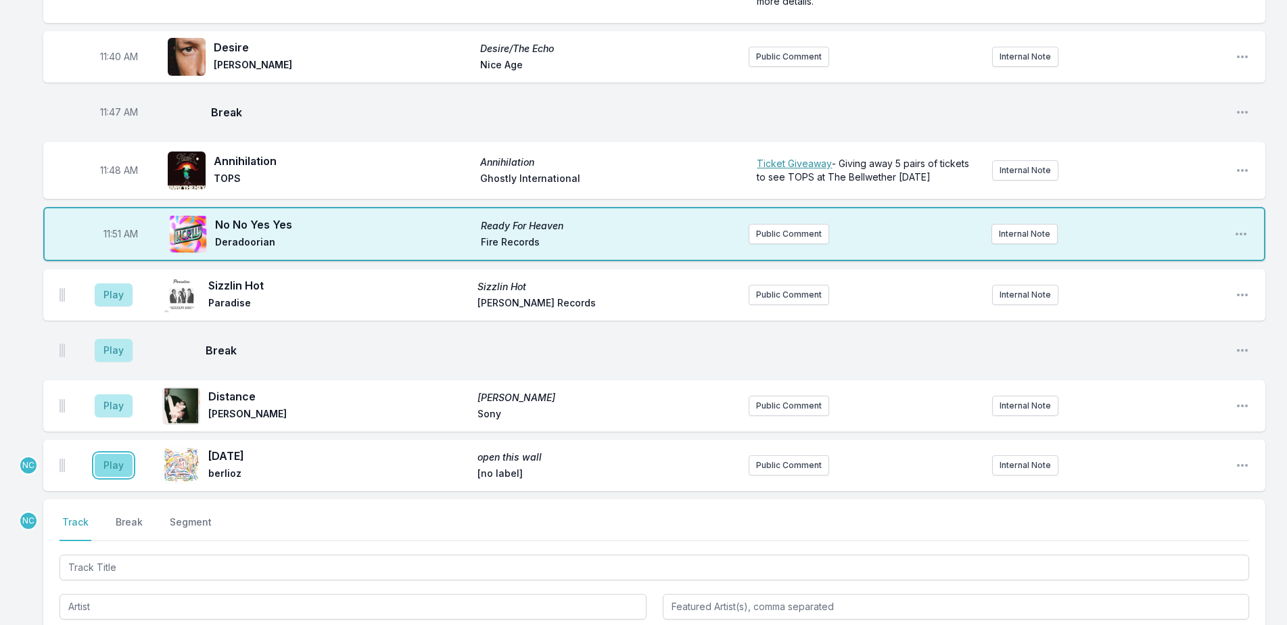
click at [123, 454] on button "Play" at bounding box center [114, 465] width 38 height 23
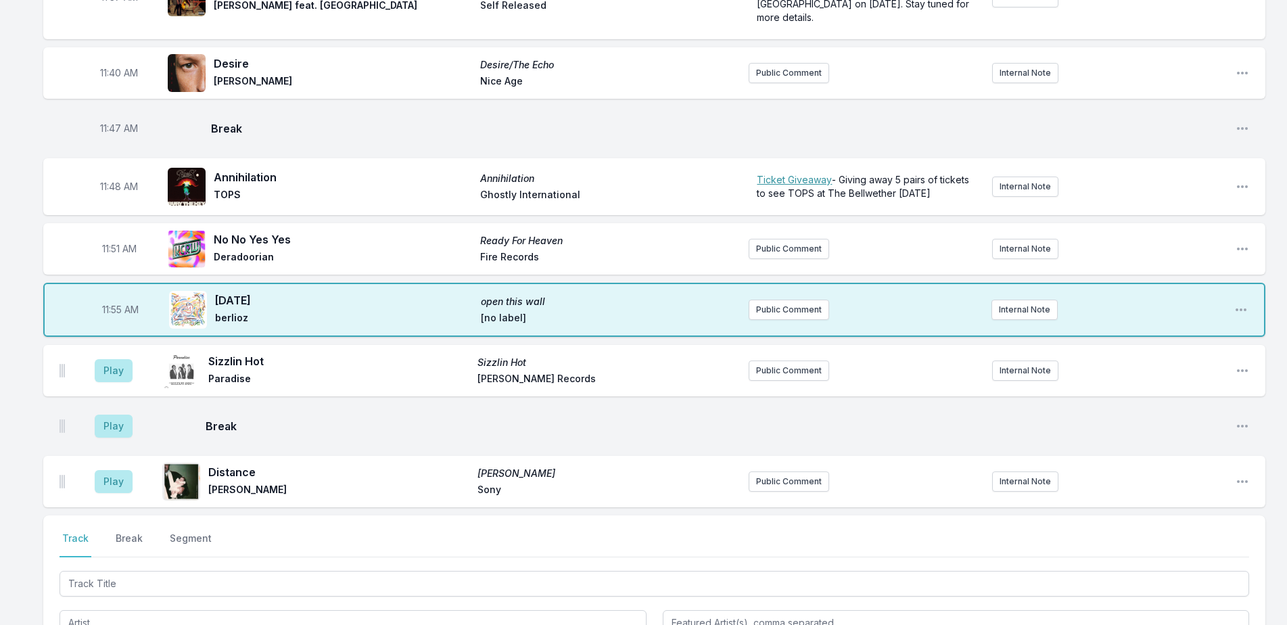
scroll to position [2659, 0]
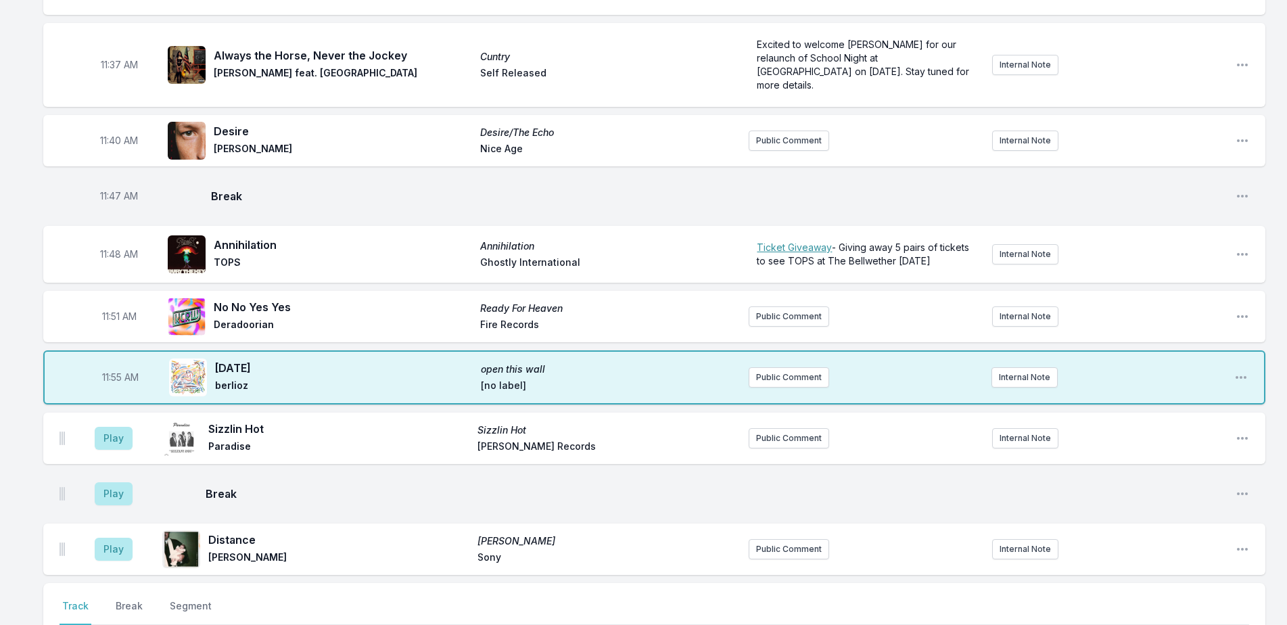
click at [1237, 487] on icon "Open playlist item options" at bounding box center [1243, 494] width 14 height 14
click at [1111, 533] on button "Delete Entry" at bounding box center [1174, 545] width 152 height 24
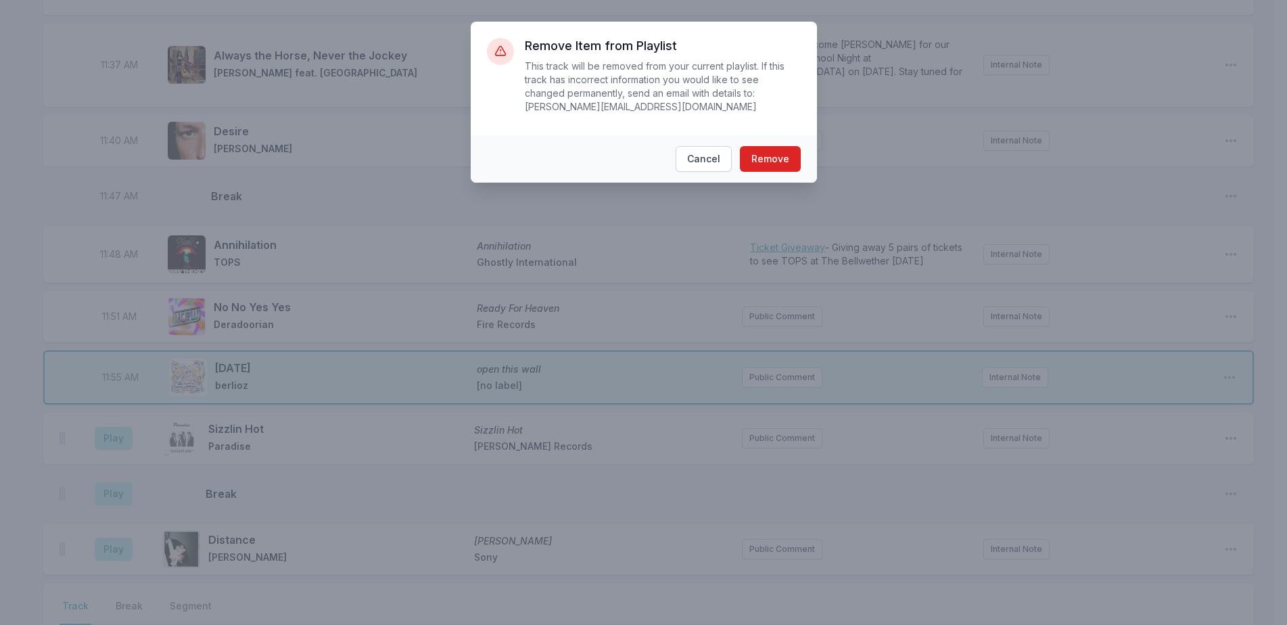
scroll to position [2618, 0]
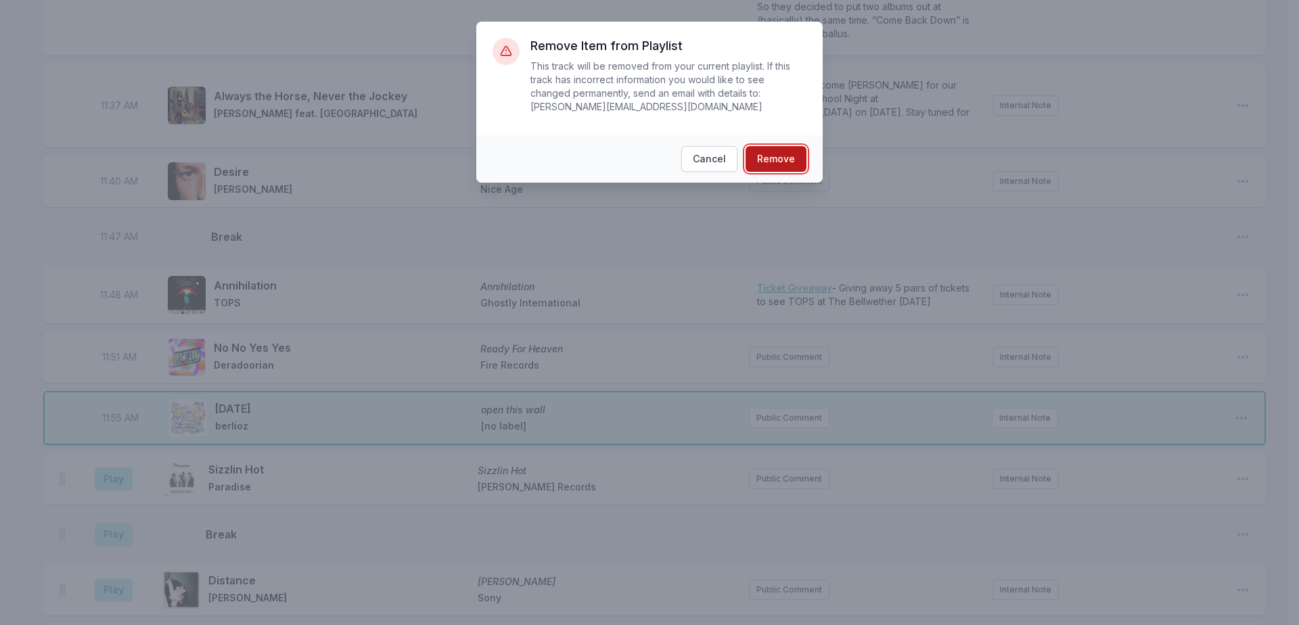
click at [776, 146] on button "Remove" at bounding box center [776, 159] width 61 height 26
